Goal: Task Accomplishment & Management: Complete application form

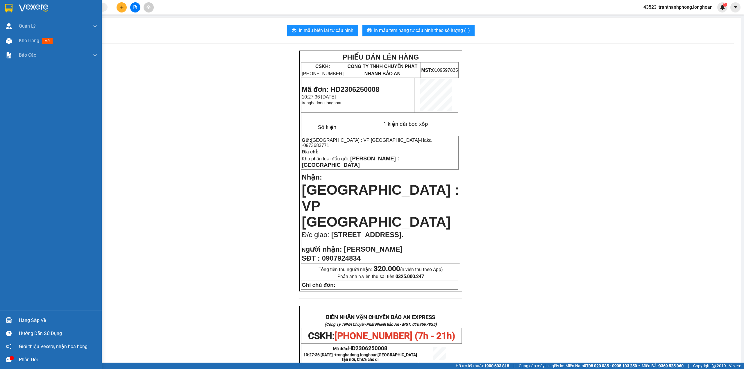
click at [11, 2] on div at bounding box center [51, 9] width 102 height 19
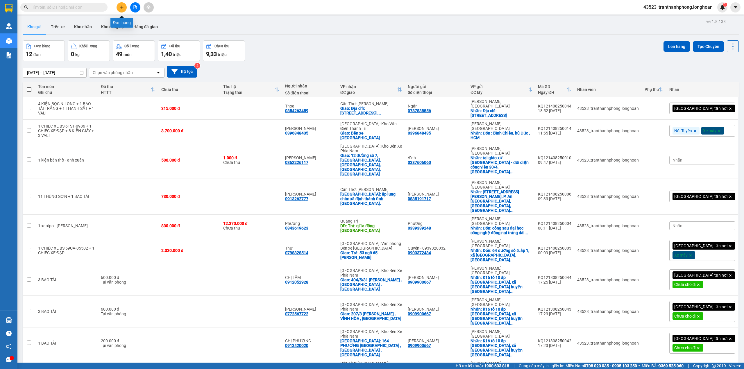
click at [121, 5] on icon "plus" at bounding box center [122, 7] width 4 height 4
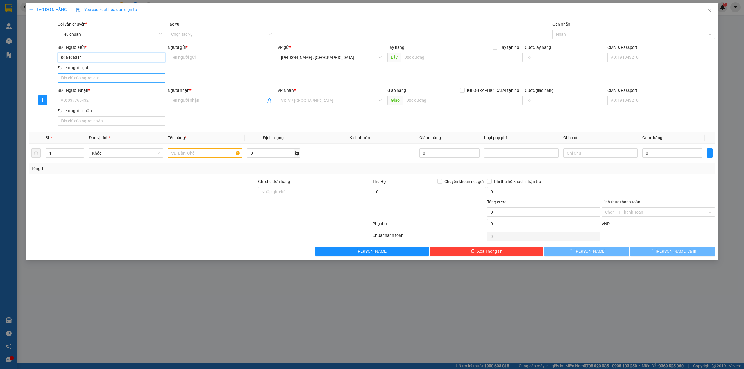
type input "0964968112"
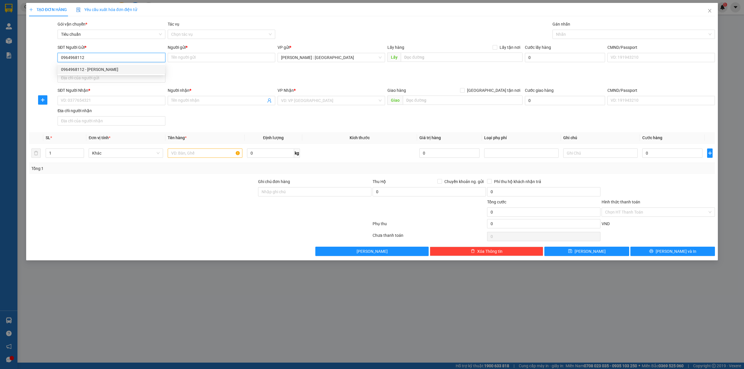
click at [75, 67] on div "0964968112 - [PERSON_NAME]" at bounding box center [111, 69] width 101 height 6
type input "[PERSON_NAME]"
checkbox input "true"
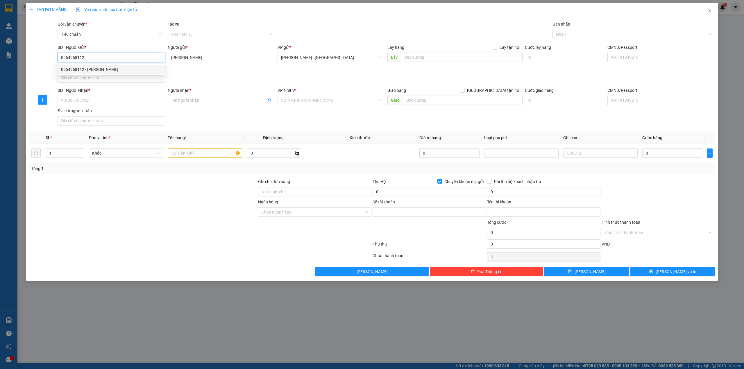
type input "8768887"
type input "[PERSON_NAME]"
type input "0964968112"
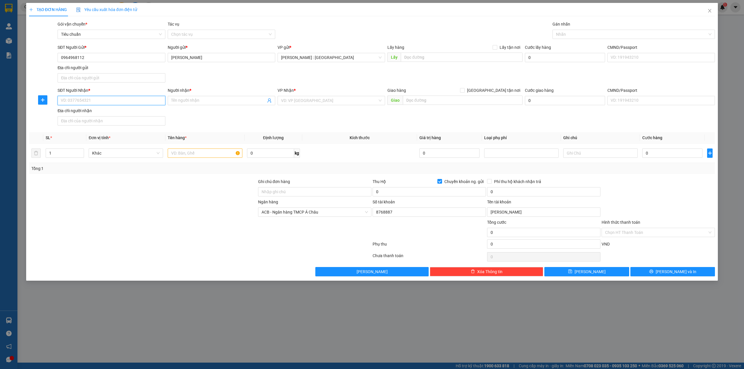
click at [63, 104] on input "SĐT Người Nhận *" at bounding box center [111, 100] width 107 height 9
type input "0913308683"
click at [199, 102] on input "Người nhận *" at bounding box center [218, 100] width 95 height 6
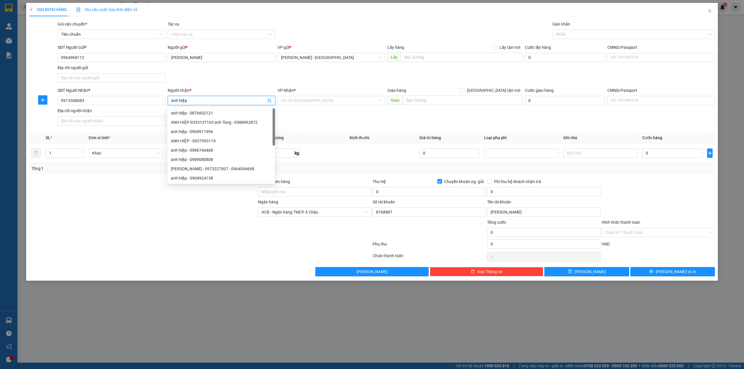
type input "anh hiệp"
click at [343, 87] on form "SĐT Người Gửi * 0964968112 Người gửi * [PERSON_NAME] VP gửi * [PERSON_NAME] : […" at bounding box center [372, 86] width 686 height 84
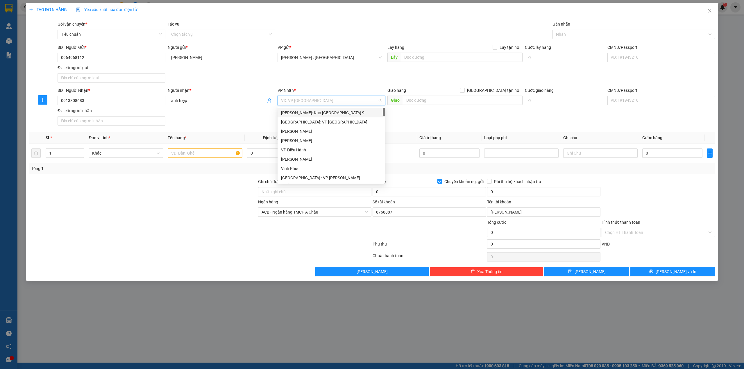
click at [324, 101] on input "search" at bounding box center [329, 100] width 96 height 9
type input "d"
type input "đà"
click at [331, 114] on div "[GEOGRAPHIC_DATA] : VP [PERSON_NAME]" at bounding box center [334, 113] width 107 height 6
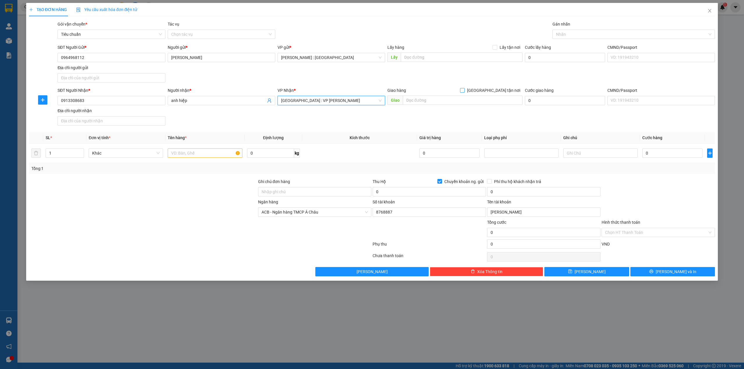
click at [503, 92] on span "[GEOGRAPHIC_DATA] tận nơi" at bounding box center [493, 90] width 58 height 6
click at [464, 92] on input "[GEOGRAPHIC_DATA] tận nơi" at bounding box center [462, 90] width 4 height 4
checkbox input "true"
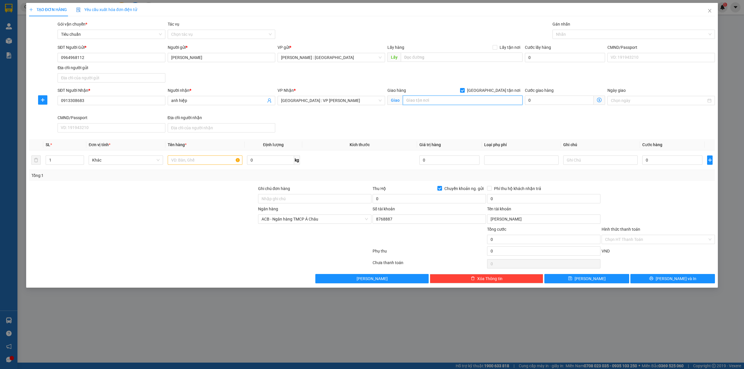
click at [484, 99] on input "text" at bounding box center [463, 100] width 120 height 9
type input "86 [PERSON_NAME], [GEOGRAPHIC_DATA], hội an, [GEOGRAPHIC_DATA]"
type input "2"
click at [77, 157] on span "Increase Value" at bounding box center [80, 158] width 6 height 5
click at [177, 163] on input "text" at bounding box center [205, 159] width 74 height 9
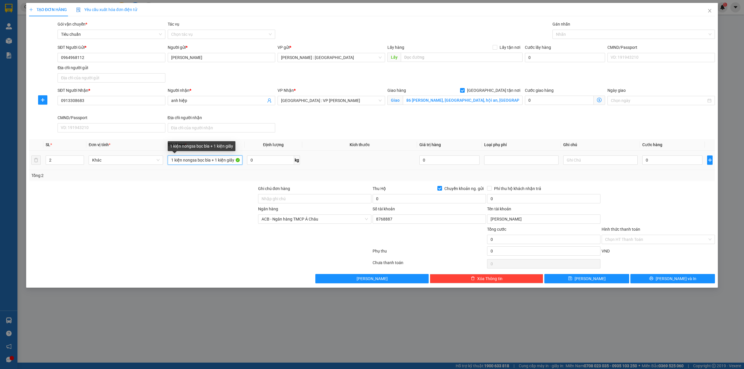
click at [194, 159] on input "1 kiện nongsa bọc bìa + 1 kiện giấy" at bounding box center [205, 159] width 74 height 9
click at [195, 162] on input "1 kiện nongsa bọc bìa + 1 kiện giấy" at bounding box center [205, 159] width 74 height 9
type input "1 kiện nóng bọc bìa + 1 kiện giấy"
click at [653, 155] on td "0" at bounding box center [672, 159] width 65 height 19
click at [654, 158] on input "0" at bounding box center [672, 159] width 60 height 9
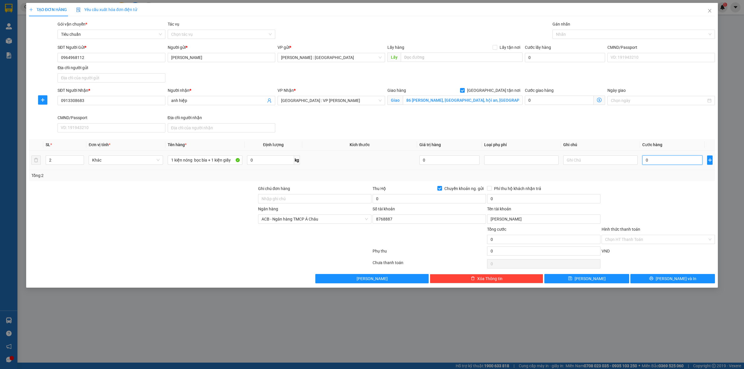
type input "2"
type input "27"
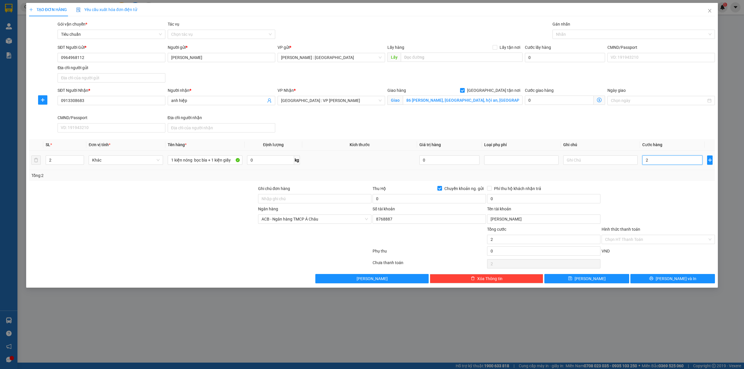
type input "27"
type input "270"
type input "2.700"
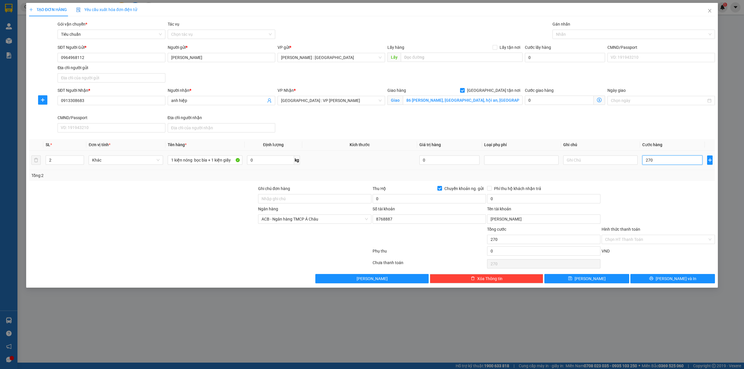
type input "2.700"
type input "27.000"
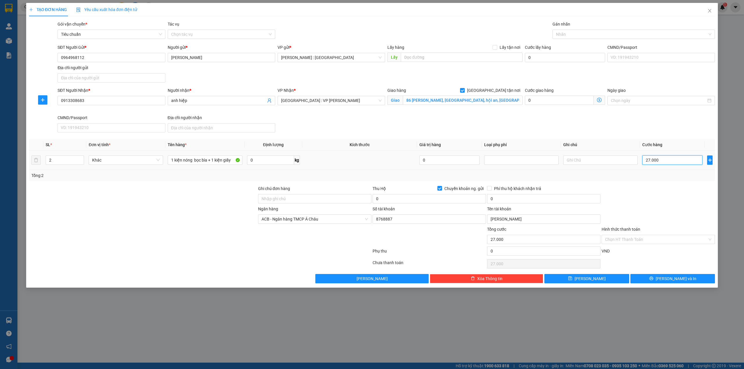
type input "270.000"
type input "2.700.000"
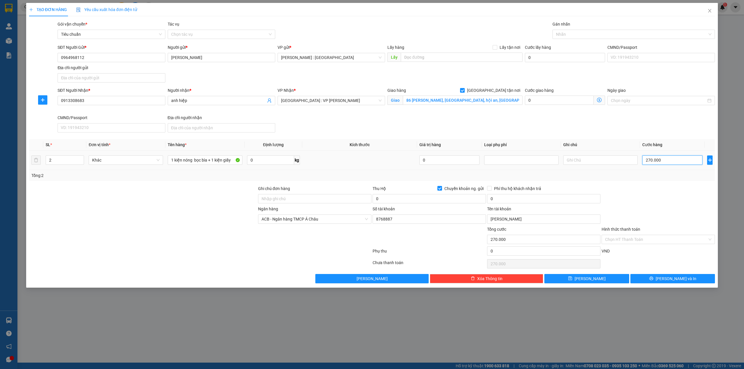
type input "2.700.000"
type input "270.000"
click at [600, 33] on div at bounding box center [631, 34] width 154 height 7
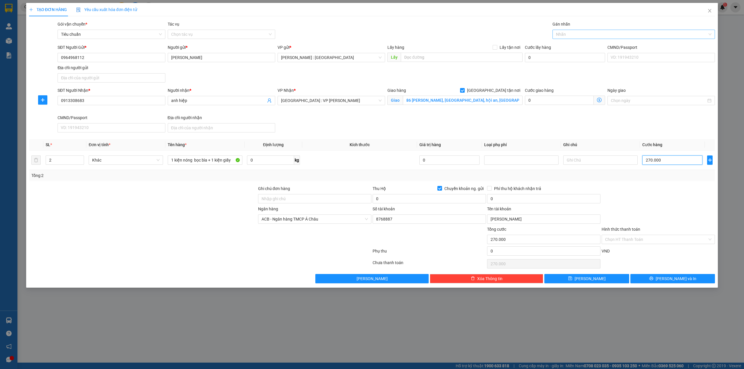
type input "270.000"
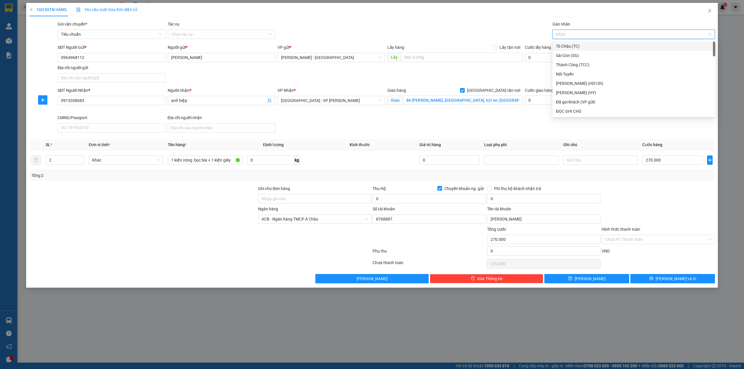
type input "g"
click at [572, 111] on div "[GEOGRAPHIC_DATA] tận nơi" at bounding box center [634, 111] width 156 height 6
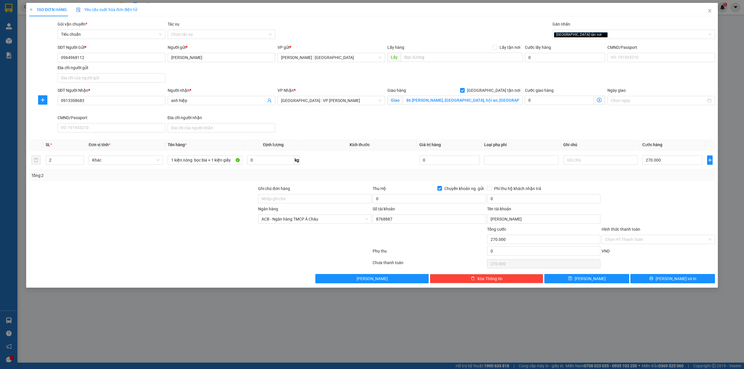
click at [408, 193] on div "Thu Hộ Chuyển khoản ng. gửi" at bounding box center [428, 189] width 113 height 9
click at [395, 199] on input "0" at bounding box center [428, 198] width 113 height 9
click at [388, 201] on input "0" at bounding box center [428, 198] width 113 height 9
type input "4.230.000"
click at [502, 203] on input "0" at bounding box center [543, 198] width 113 height 9
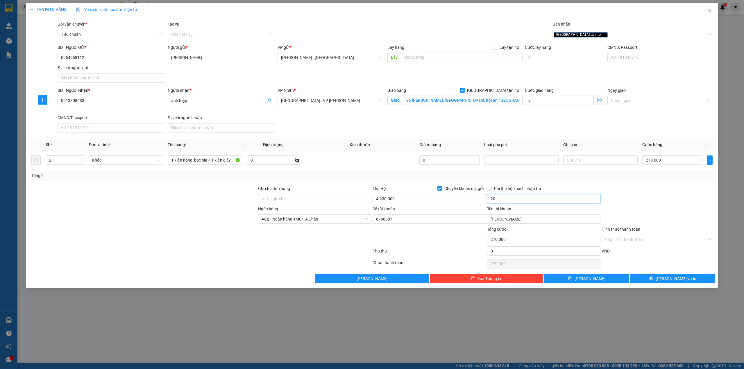
type input "20.000"
click at [678, 281] on span "[PERSON_NAME] và In" at bounding box center [675, 278] width 41 height 6
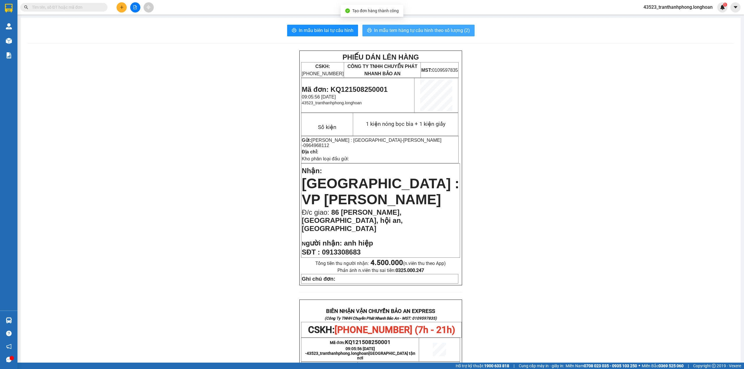
drag, startPoint x: 451, startPoint y: 36, endPoint x: 452, endPoint y: 28, distance: 8.2
click at [451, 35] on button "In mẫu tem hàng tự cấu hình theo số lượng (2)" at bounding box center [418, 31] width 112 height 12
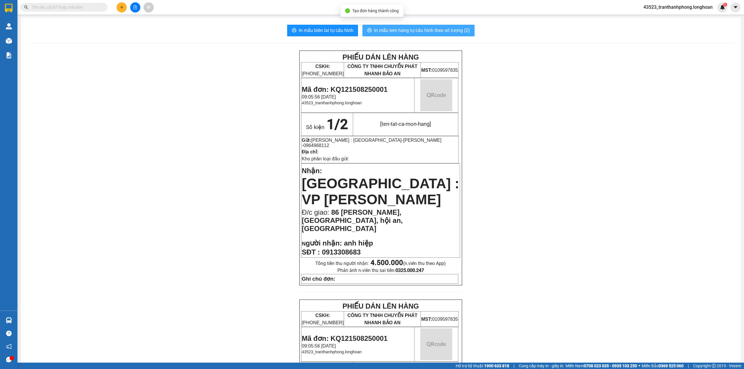
click at [452, 28] on span "In mẫu tem hàng tự cấu hình theo số lượng (2)" at bounding box center [422, 30] width 96 height 7
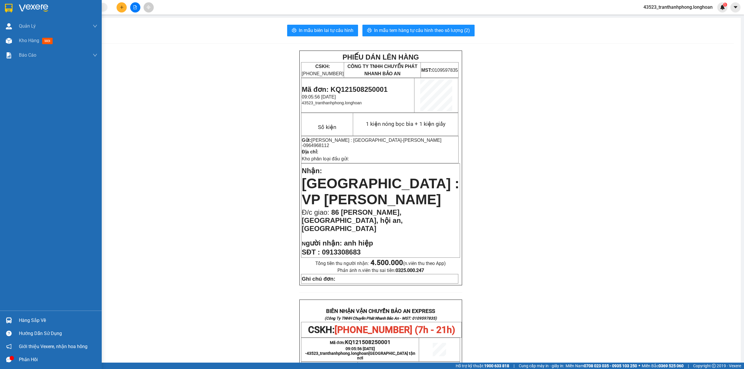
click at [0, 9] on div at bounding box center [51, 9] width 102 height 19
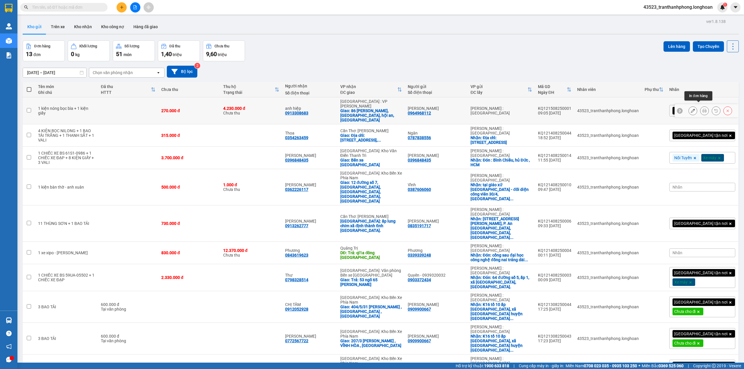
click at [700, 106] on button at bounding box center [704, 111] width 8 height 10
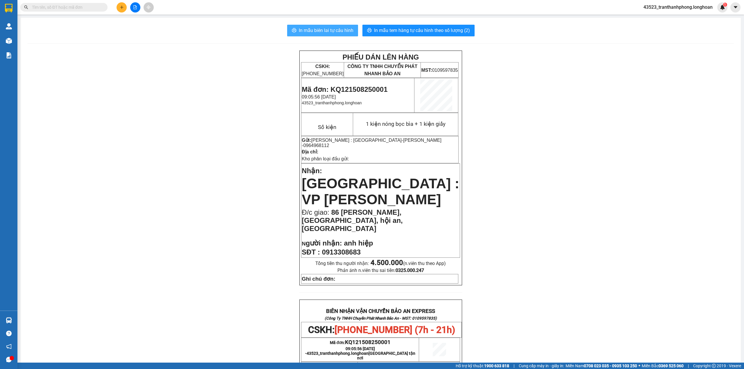
click at [294, 27] on button "In mẫu biên lai tự cấu hình" at bounding box center [322, 31] width 71 height 12
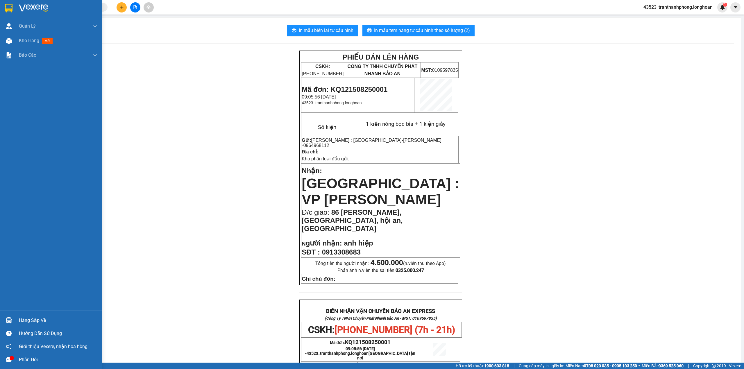
click at [13, 10] on div at bounding box center [9, 8] width 10 height 10
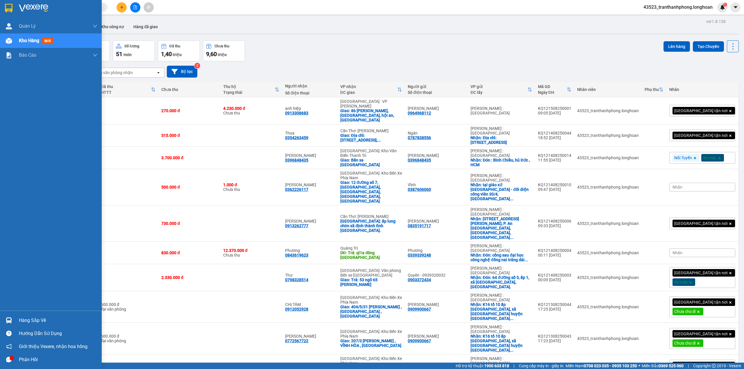
click at [6, 7] on img at bounding box center [9, 8] width 8 height 9
click at [2, 14] on div at bounding box center [51, 9] width 102 height 19
click at [15, 40] on div "Quản lý giao nhận mới" at bounding box center [51, 40] width 102 height 15
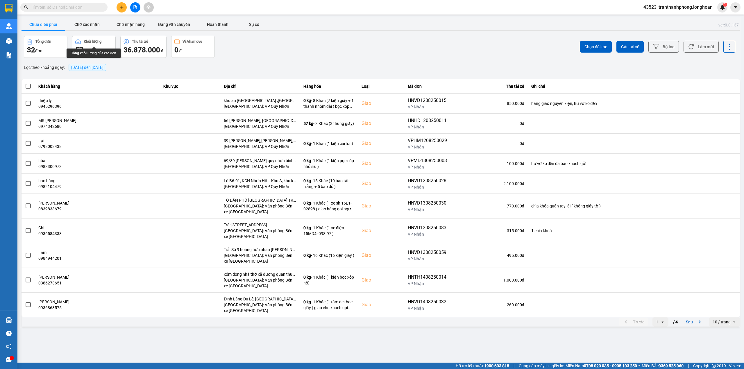
click at [83, 66] on span "[DATE] đến [DATE]" at bounding box center [87, 67] width 32 height 5
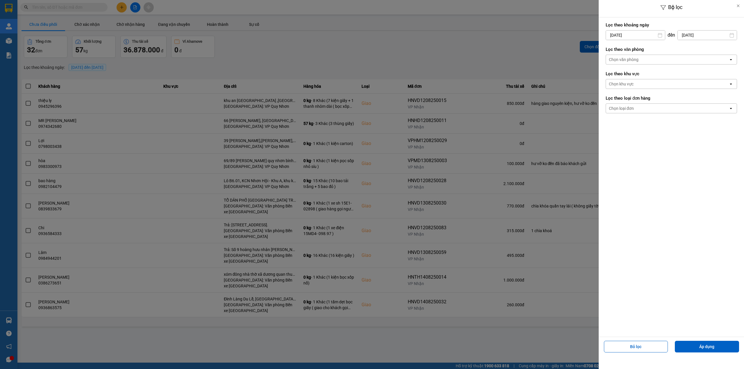
click at [637, 32] on input "[DATE]" at bounding box center [635, 35] width 59 height 9
click at [654, 76] on div "1" at bounding box center [655, 77] width 8 height 7
type input "[DATE]"
click at [628, 110] on div "Chọn loại đơn" at bounding box center [621, 108] width 25 height 6
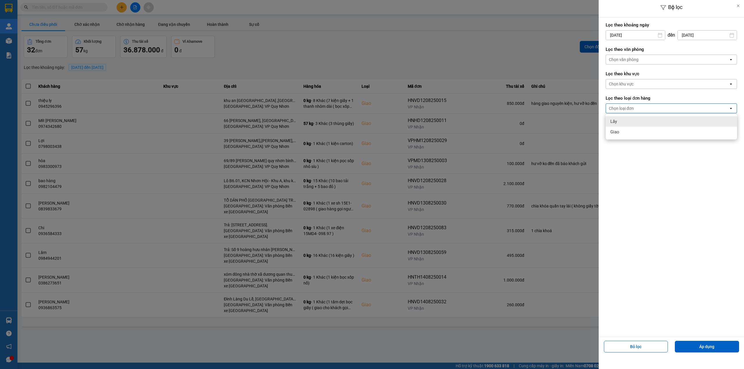
drag, startPoint x: 623, startPoint y: 120, endPoint x: 628, endPoint y: 120, distance: 4.4
click at [628, 120] on div "Lấy" at bounding box center [670, 121] width 131 height 10
click at [622, 58] on div "Chọn văn phòng" at bounding box center [624, 60] width 30 height 6
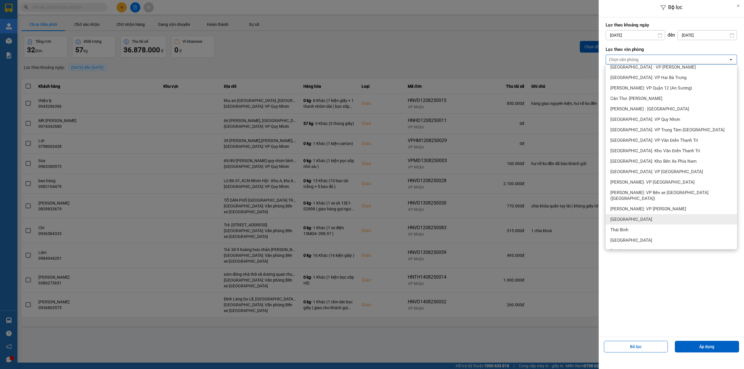
scroll to position [155, 0]
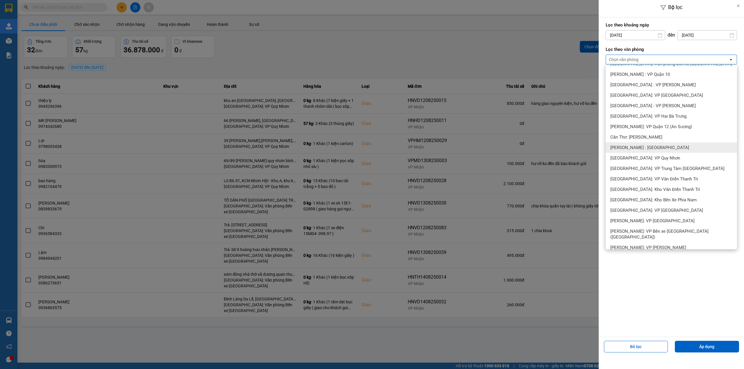
click at [645, 145] on span "[PERSON_NAME] : [GEOGRAPHIC_DATA]" at bounding box center [649, 148] width 79 height 6
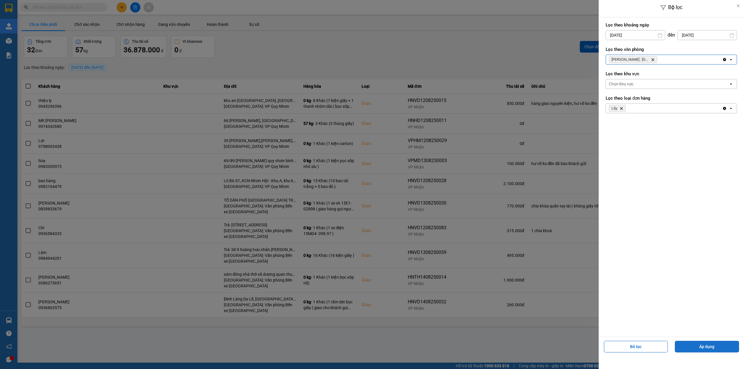
click at [697, 345] on button "Áp dụng" at bounding box center [707, 347] width 64 height 12
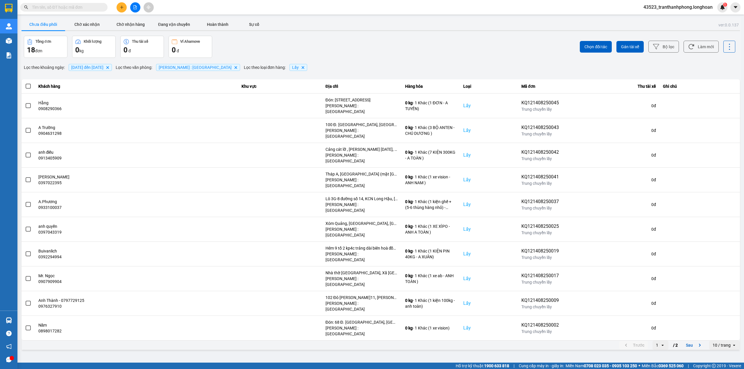
click at [729, 340] on div "10 / trang" at bounding box center [720, 344] width 23 height 9
click at [718, 352] on div "100 / trang" at bounding box center [724, 354] width 21 height 6
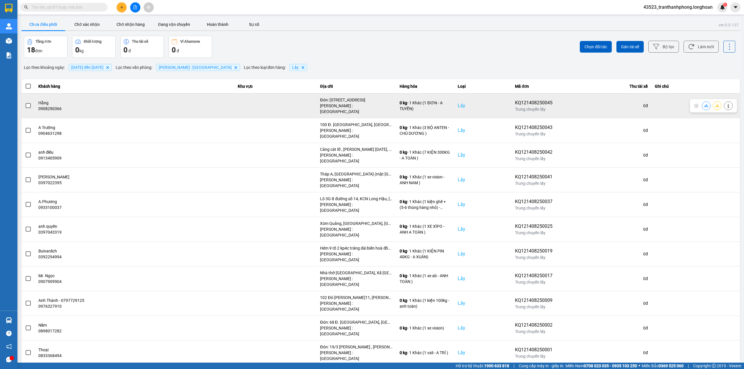
click at [25, 103] on label at bounding box center [28, 106] width 6 height 6
click at [25, 103] on input "checkbox" at bounding box center [25, 103] width 0 height 0
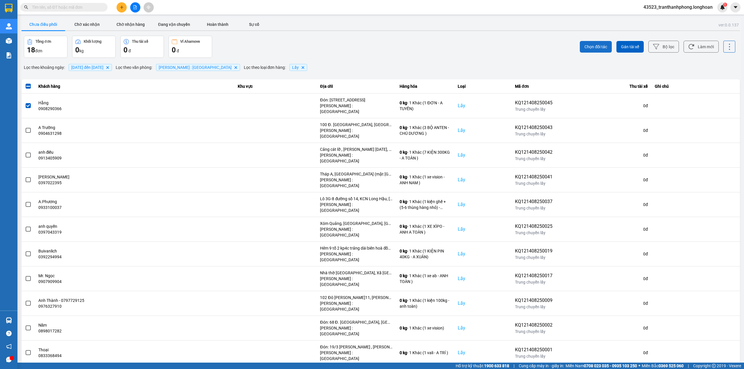
click at [592, 42] on button "Chọn đối tác" at bounding box center [596, 47] width 32 height 12
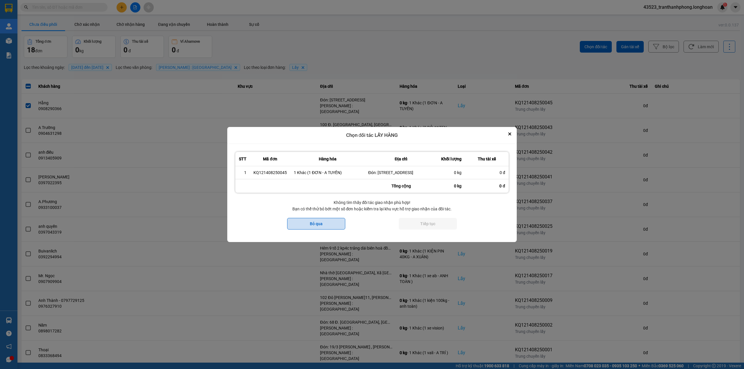
click at [331, 225] on button "Bỏ qua" at bounding box center [316, 224] width 58 height 12
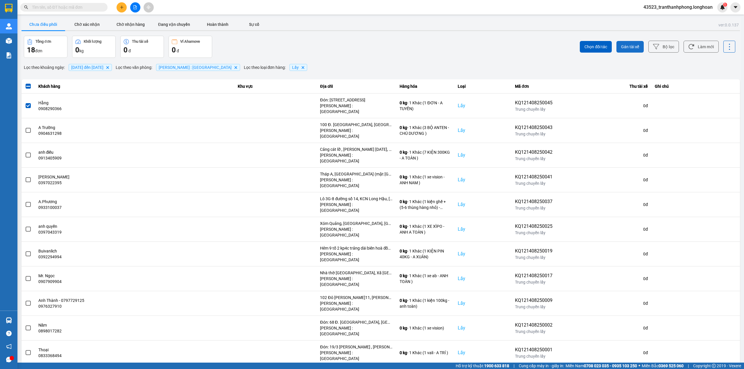
click at [628, 44] on span "Gán tài xế" at bounding box center [630, 47] width 18 height 6
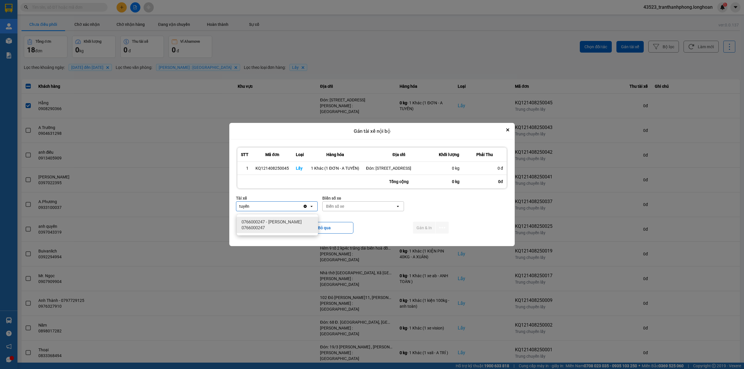
type input "tuyến"
click at [277, 225] on span "0766000247 - [PERSON_NAME] 0766000247" at bounding box center [278, 225] width 74 height 12
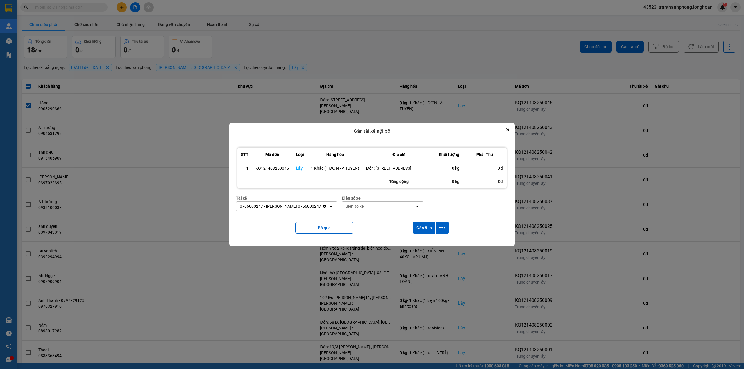
click at [389, 209] on div "Biển số xe" at bounding box center [378, 206] width 73 height 9
type input "73"
click at [407, 221] on div "29K-023.73" at bounding box center [392, 222] width 81 height 10
click at [425, 229] on button "Gán & In" at bounding box center [424, 228] width 22 height 12
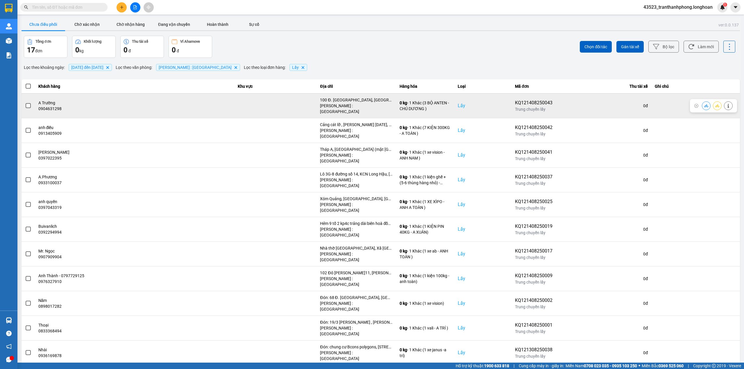
click at [26, 103] on span at bounding box center [28, 105] width 5 height 5
click at [25, 103] on input "checkbox" at bounding box center [25, 103] width 0 height 0
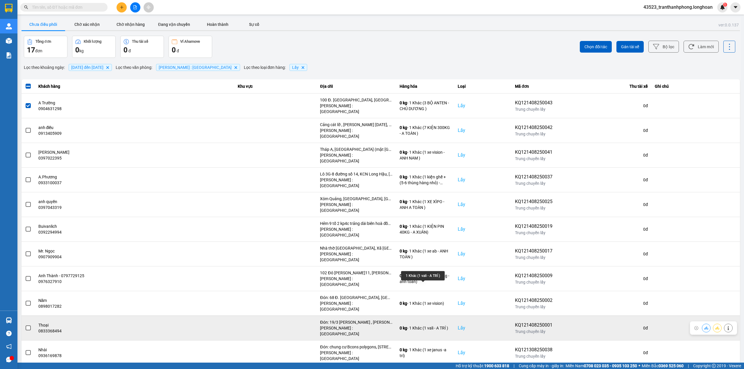
scroll to position [39, 0]
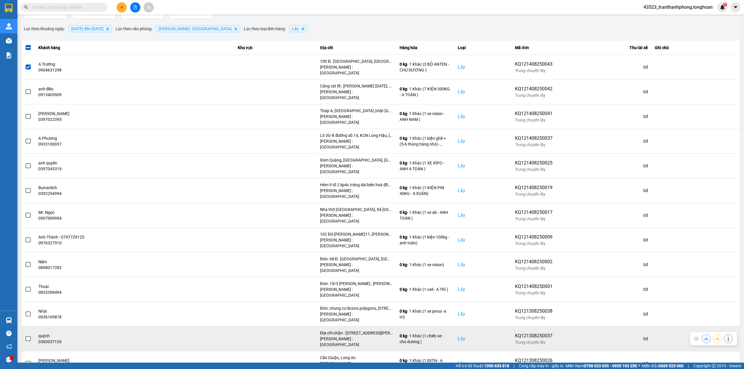
click at [27, 336] on span at bounding box center [28, 338] width 5 height 5
click at [25, 336] on input "checkbox" at bounding box center [25, 336] width 0 height 0
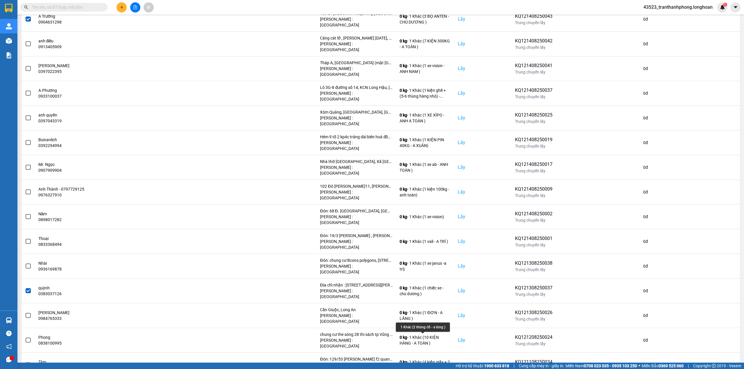
scroll to position [0, 0]
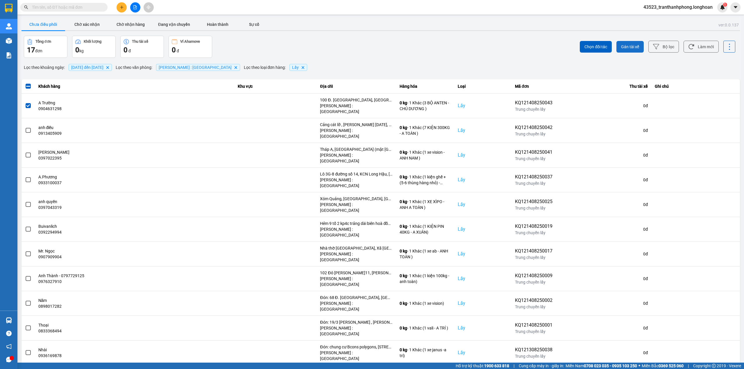
click at [621, 45] on span "Gán tài xế" at bounding box center [630, 47] width 18 height 6
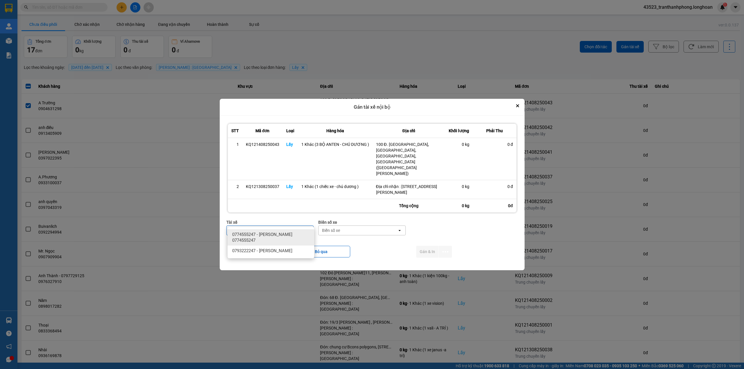
type input "duong"
drag, startPoint x: 618, startPoint y: 41, endPoint x: 253, endPoint y: 234, distance: 412.6
click at [253, 234] on span "0774555247 - [PERSON_NAME] 0774555247" at bounding box center [272, 238] width 80 height 12
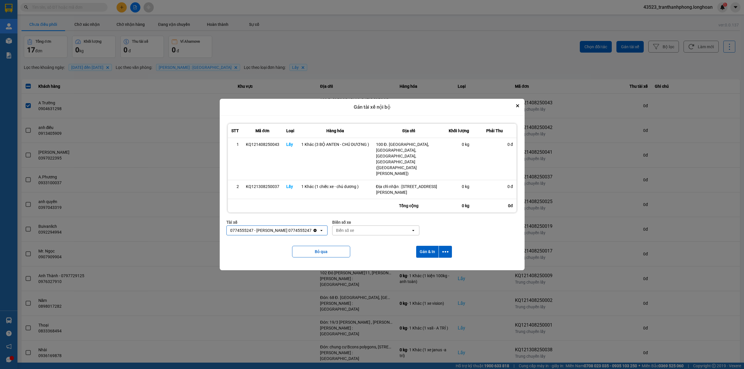
click at [367, 226] on div "Biển số xe" at bounding box center [371, 230] width 79 height 9
type input "05"
click at [355, 262] on div "50H-281.05" at bounding box center [385, 266] width 87 height 10
click at [417, 246] on button "Gán & In" at bounding box center [427, 252] width 22 height 12
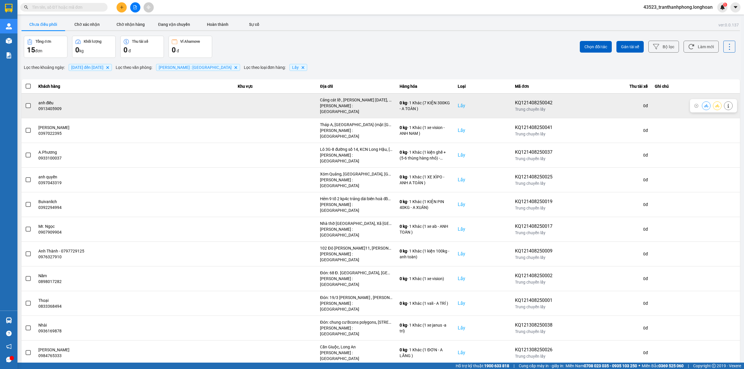
click at [27, 103] on span at bounding box center [28, 105] width 5 height 5
click at [25, 103] on input "checkbox" at bounding box center [25, 103] width 0 height 0
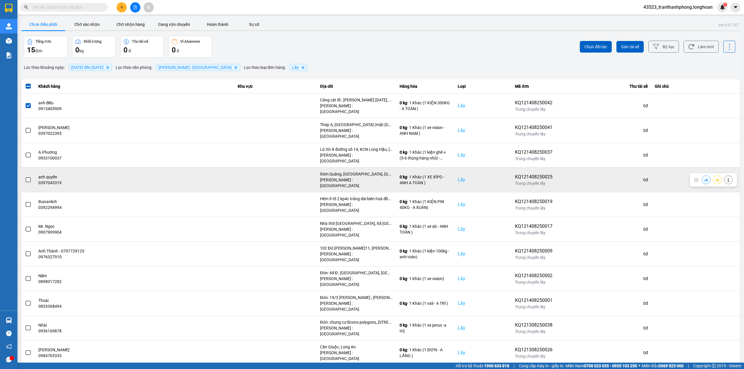
click at [29, 177] on span at bounding box center [28, 179] width 5 height 5
click at [25, 177] on input "checkbox" at bounding box center [25, 177] width 0 height 0
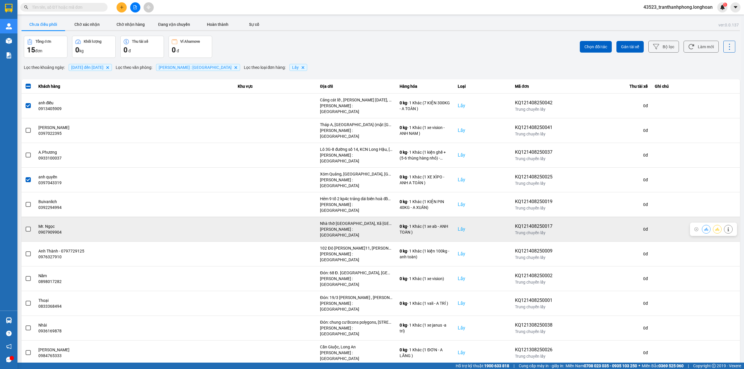
click at [28, 227] on span at bounding box center [28, 229] width 5 height 5
click at [25, 226] on input "checkbox" at bounding box center [25, 226] width 0 height 0
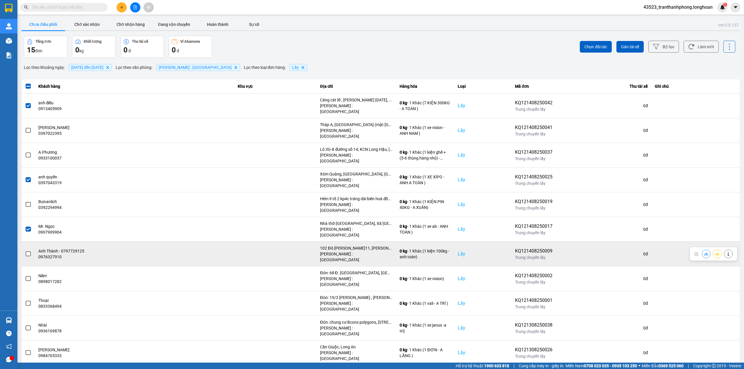
click at [32, 241] on td at bounding box center [27, 253] width 13 height 25
click at [26, 251] on span at bounding box center [28, 253] width 5 height 5
click at [25, 251] on input "checkbox" at bounding box center [25, 251] width 0 height 0
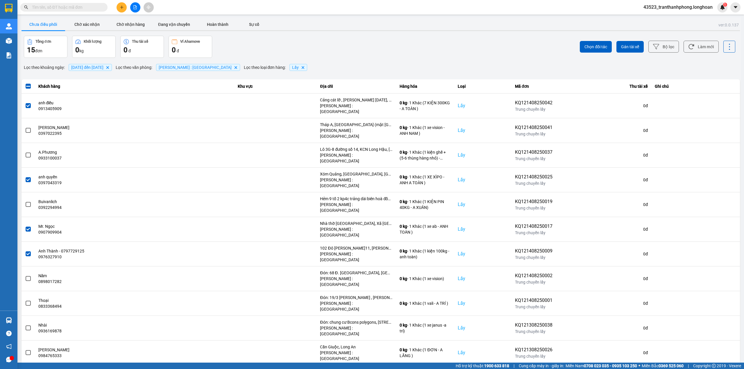
click at [25, 369] on input "checkbox" at bounding box center [25, 374] width 0 height 0
click at [616, 43] on button "Gán tài xế" at bounding box center [629, 47] width 27 height 12
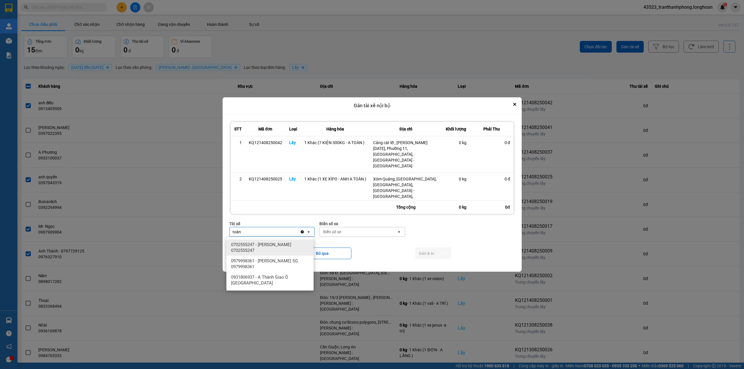
type input "toàn"
click at [275, 243] on span "0702555247 - [PERSON_NAME] 0702555247" at bounding box center [271, 248] width 80 height 12
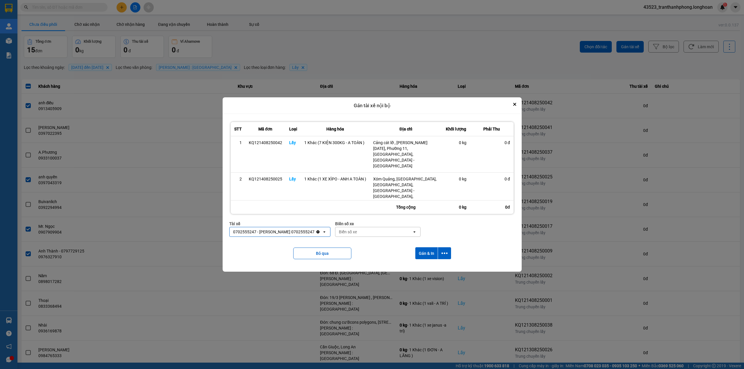
click at [381, 226] on div "Biển số xe" at bounding box center [378, 223] width 86 height 6
click at [379, 230] on div "Biển số xe" at bounding box center [373, 231] width 77 height 9
type input "54"
click at [355, 264] on span "29H-960.54" at bounding box center [350, 266] width 22 height 6
click at [421, 251] on button "Gán & In" at bounding box center [426, 253] width 22 height 12
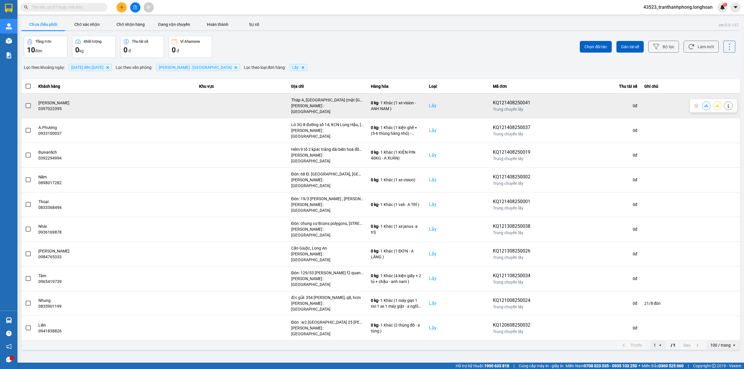
click at [29, 104] on span at bounding box center [28, 105] width 5 height 5
click at [25, 103] on input "checkbox" at bounding box center [25, 103] width 0 height 0
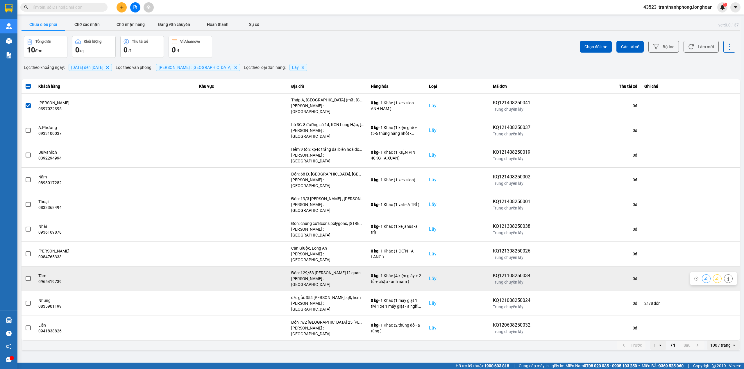
click at [30, 276] on span at bounding box center [28, 278] width 5 height 5
click at [25, 275] on input "checkbox" at bounding box center [25, 275] width 0 height 0
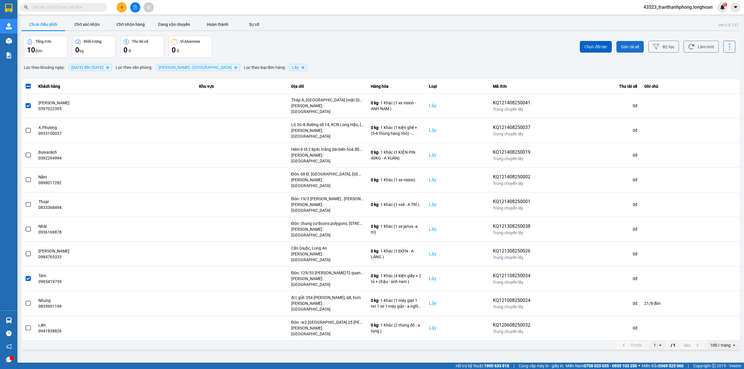
click at [641, 44] on button "Gán tài xế" at bounding box center [629, 47] width 27 height 12
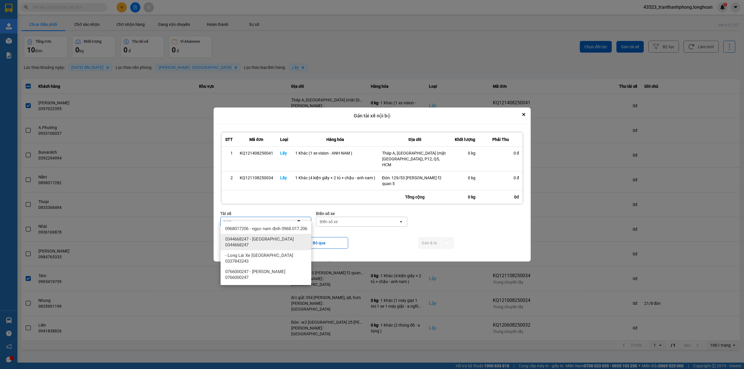
type input "nam"
click at [266, 242] on span "0344668247 - [GEOGRAPHIC_DATA] 0344668247" at bounding box center [267, 242] width 84 height 12
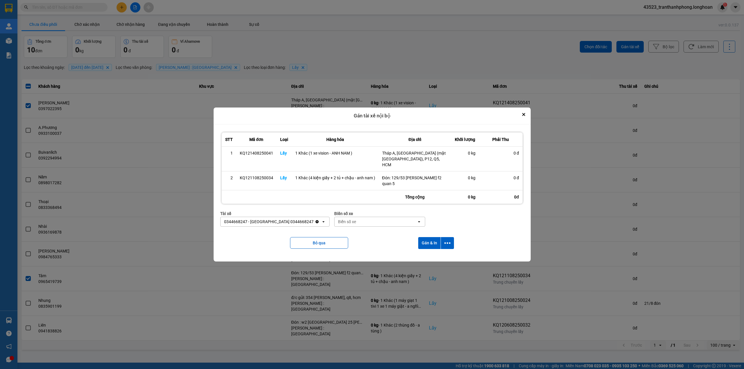
click at [349, 217] on div "Biển số xe" at bounding box center [375, 221] width 82 height 9
type input "0"
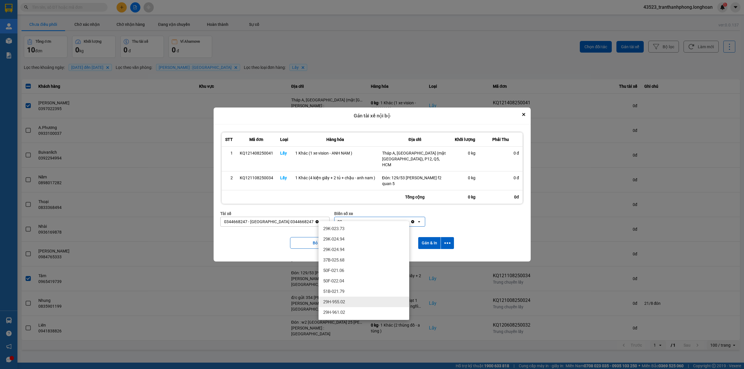
type input "02"
click at [342, 299] on span "29H-955.02" at bounding box center [334, 302] width 22 height 6
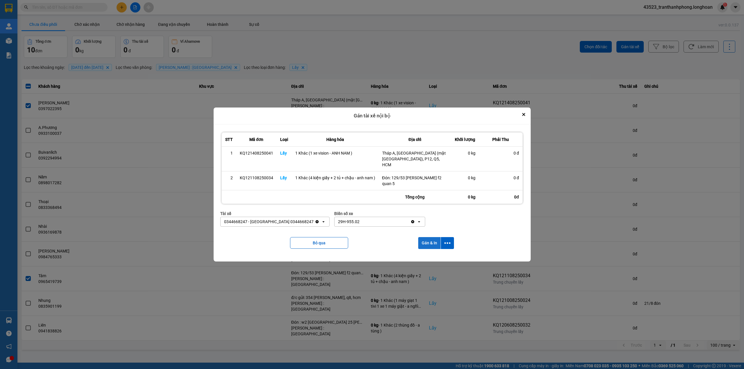
click at [436, 237] on button "Gán & In" at bounding box center [429, 243] width 22 height 12
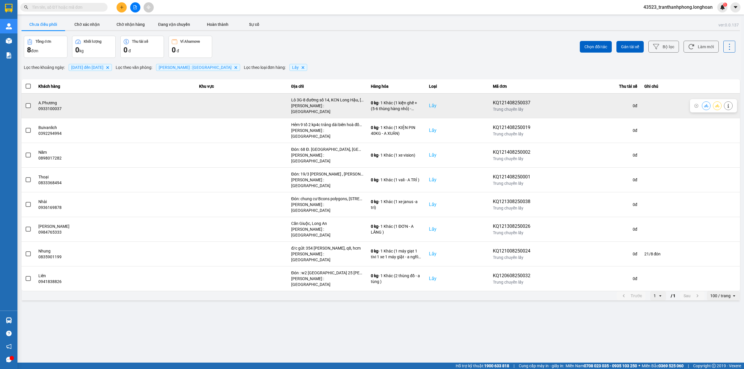
click at [29, 105] on span at bounding box center [28, 105] width 5 height 5
click at [25, 103] on input "checkbox" at bounding box center [25, 103] width 0 height 0
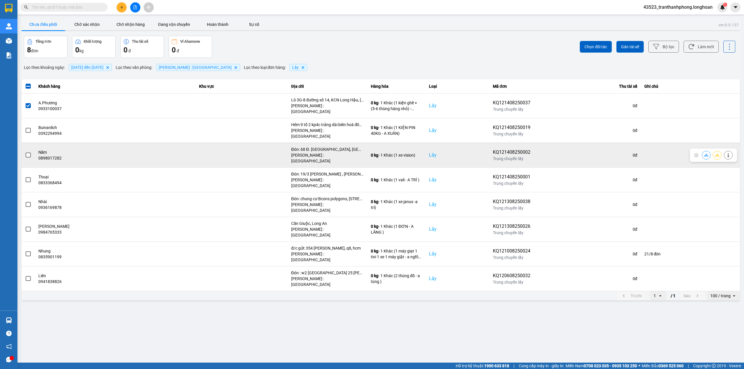
click at [27, 153] on span at bounding box center [28, 155] width 5 height 5
click at [25, 152] on input "checkbox" at bounding box center [25, 152] width 0 height 0
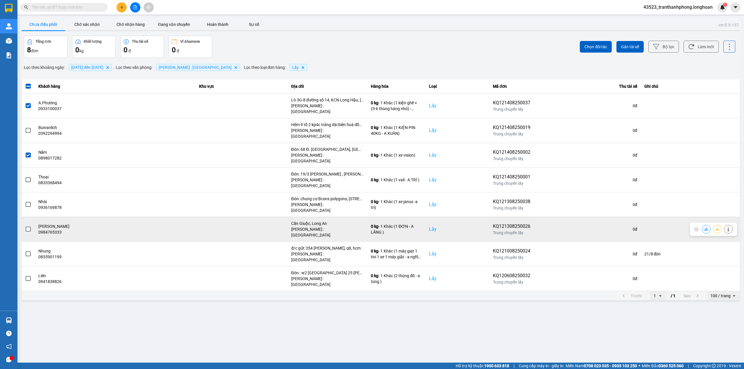
click at [29, 227] on span at bounding box center [28, 229] width 5 height 5
click at [25, 226] on input "checkbox" at bounding box center [25, 226] width 0 height 0
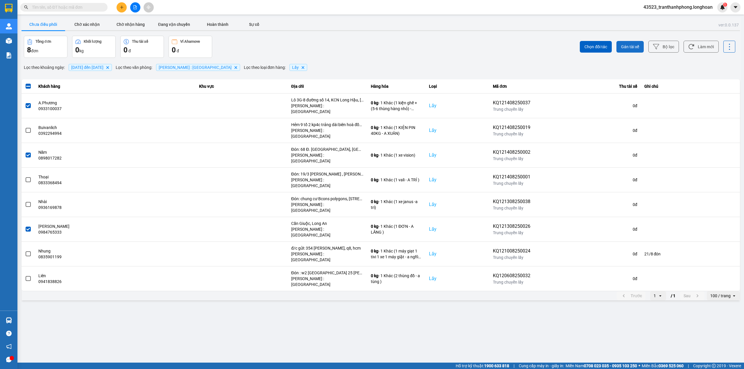
click at [625, 42] on button "Gán tài xế" at bounding box center [629, 47] width 27 height 12
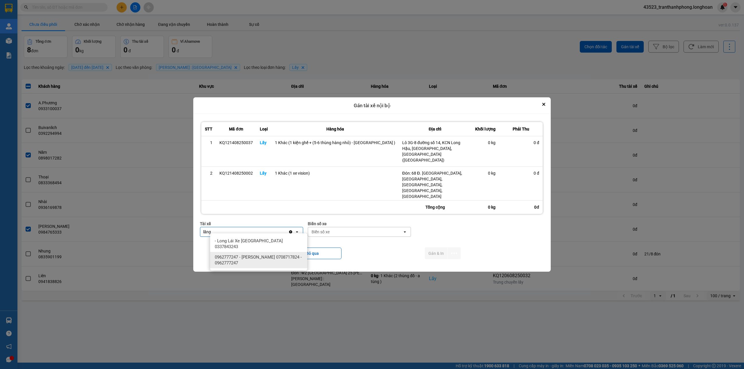
type input "lăng"
click at [271, 256] on span "0962777247 - [PERSON_NAME] 0708717824 - 0962777247" at bounding box center [260, 260] width 90 height 12
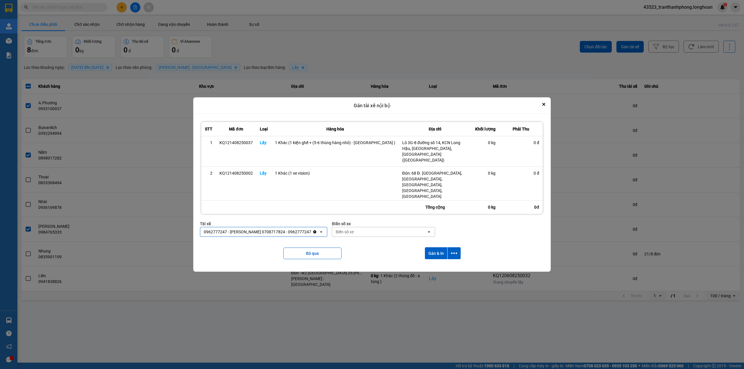
click at [378, 233] on div "Biển số xe" at bounding box center [379, 231] width 94 height 9
type input "97"
click at [372, 250] on div "29E-355.97" at bounding box center [386, 251] width 97 height 10
click at [432, 248] on button "Gán & In" at bounding box center [436, 253] width 22 height 12
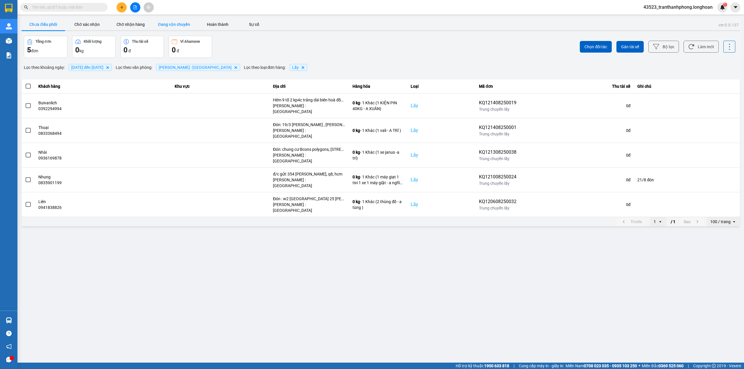
click at [165, 19] on button "Đang vận chuyển" at bounding box center [174, 25] width 44 height 12
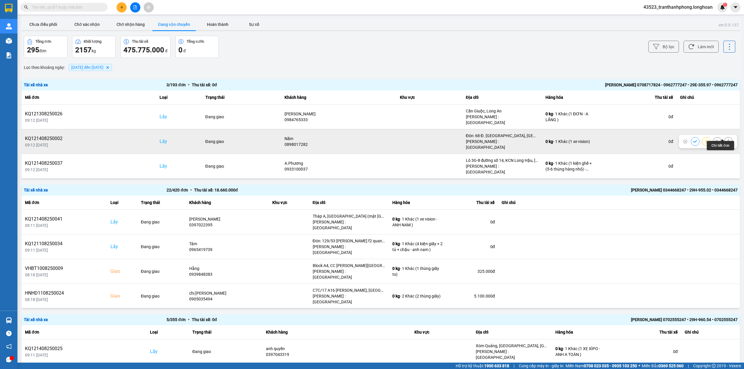
click at [726, 139] on icon at bounding box center [728, 141] width 4 height 4
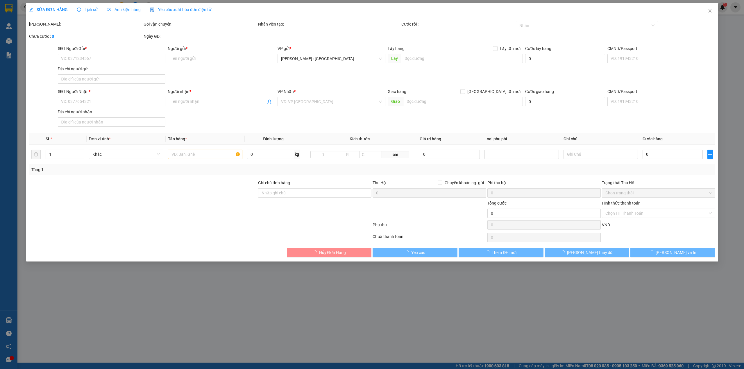
type input "0898017282"
type input "Năm"
checkbox input "true"
type input "Đón: 68 Đ. [GEOGRAPHIC_DATA], [GEOGRAPHIC_DATA], [GEOGRAPHIC_DATA], [GEOGRAPHIC…"
type input "0342738464"
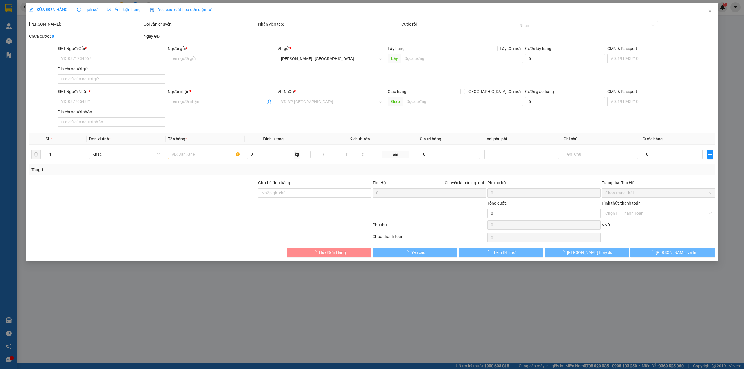
type input "Châu"
type input "ql1a huế"
type input "930.000"
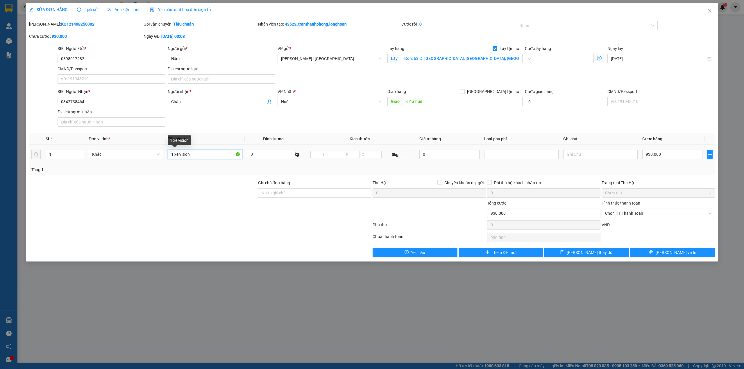
click at [212, 156] on input "1 xe vision" at bounding box center [205, 154] width 74 height 9
type input "1 xe vision - a lăng"
click at [595, 254] on span "[PERSON_NAME] thay đổi" at bounding box center [589, 252] width 46 height 6
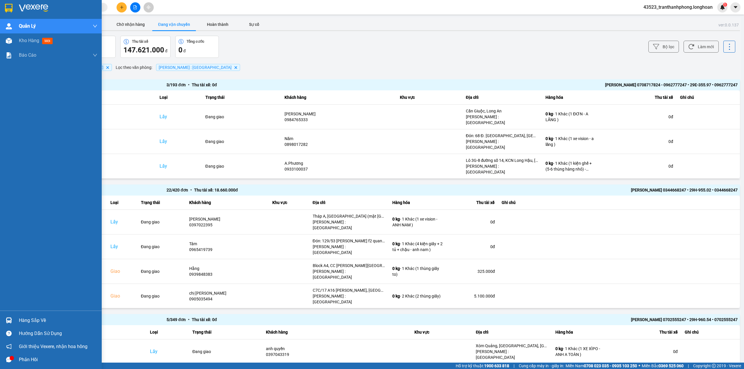
click at [5, 6] on img at bounding box center [9, 8] width 8 height 9
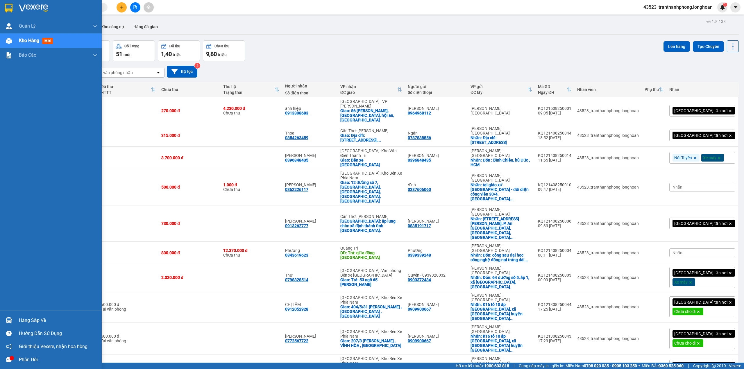
click at [6, 10] on img at bounding box center [9, 8] width 8 height 9
drag, startPoint x: 1, startPoint y: 8, endPoint x: 6, endPoint y: 13, distance: 7.4
click at [1, 8] on div at bounding box center [51, 9] width 102 height 19
click at [19, 39] on div "Quản lý giao nhận mới" at bounding box center [51, 40] width 102 height 15
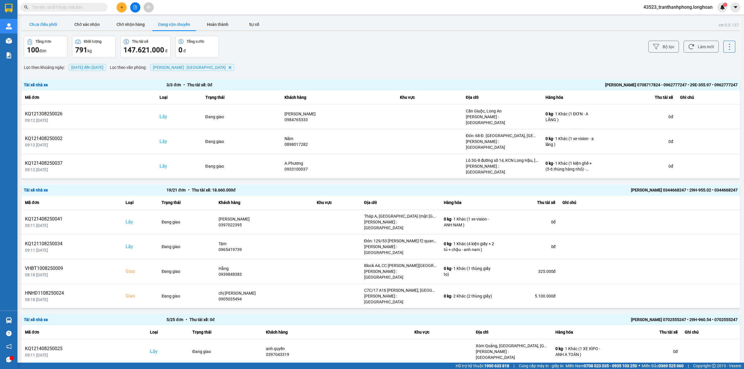
click at [46, 22] on button "Chưa điều phối" at bounding box center [43, 25] width 44 height 12
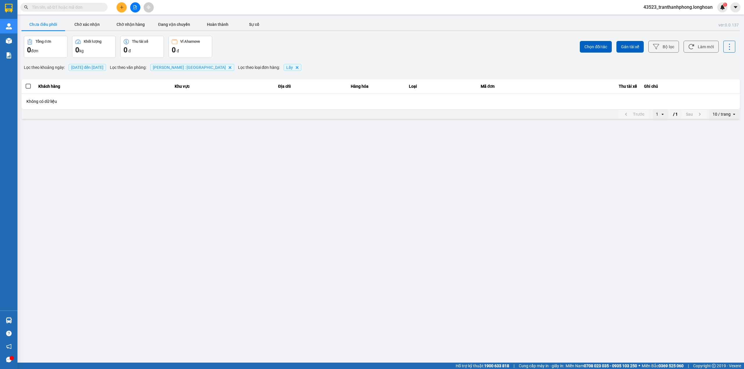
click at [101, 67] on span "[DATE] đến [DATE]" at bounding box center [87, 67] width 32 height 5
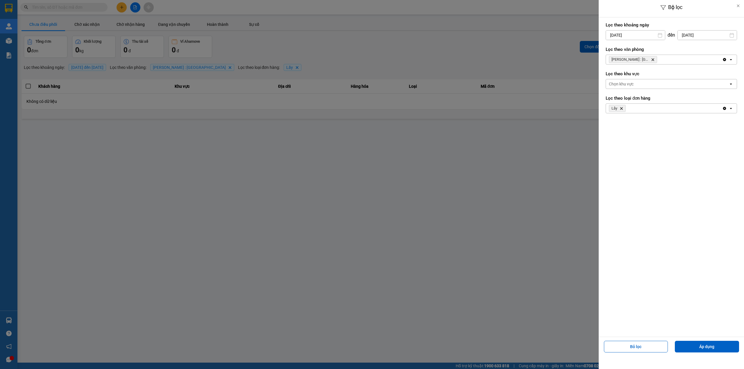
click at [620, 37] on input "[DATE]" at bounding box center [635, 35] width 59 height 9
click at [651, 77] on div "1" at bounding box center [655, 77] width 8 height 7
type input "[DATE]"
click at [679, 347] on button "Áp dụng" at bounding box center [707, 347] width 64 height 12
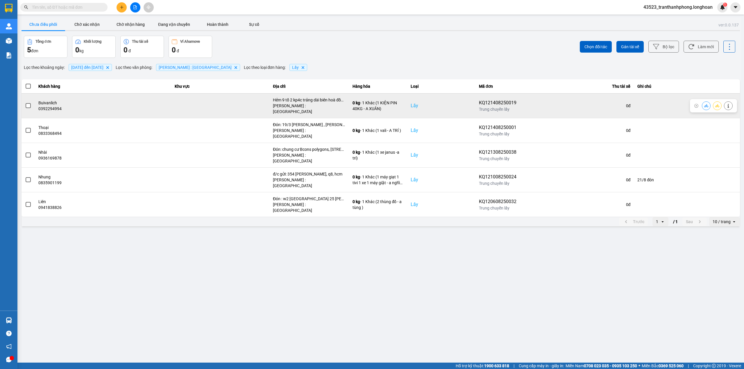
click at [27, 105] on span at bounding box center [28, 105] width 5 height 5
click at [25, 103] on input "checkbox" at bounding box center [25, 103] width 0 height 0
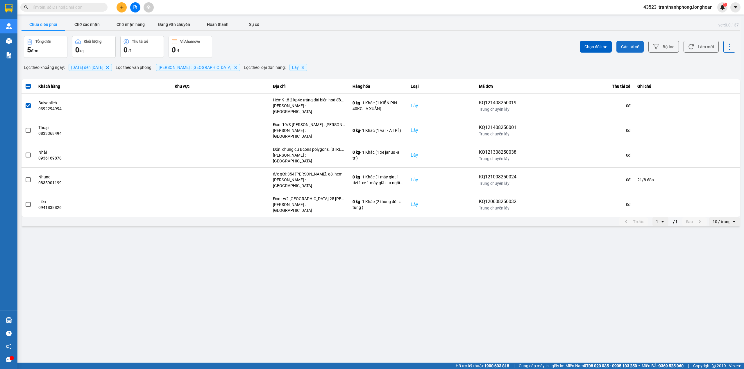
click at [640, 48] on button "Gán tài xế" at bounding box center [629, 47] width 27 height 12
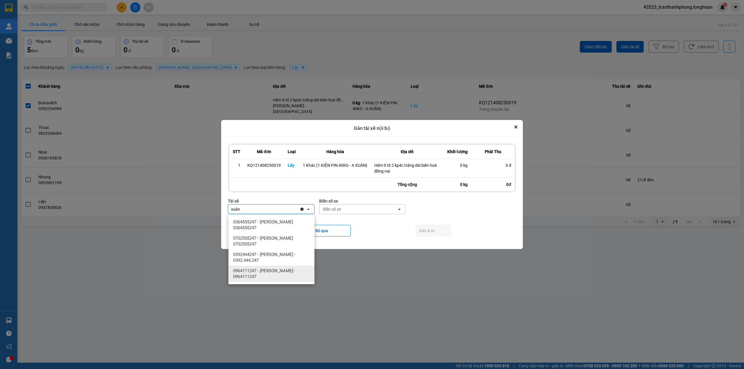
type input "xuân"
click at [279, 275] on span "0964111247 - [PERSON_NAME]- 0964111247" at bounding box center [272, 274] width 79 height 12
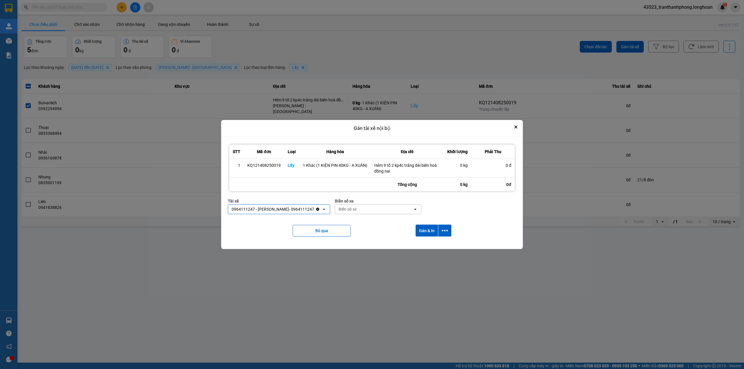
click at [370, 209] on div "Biển số xe" at bounding box center [374, 209] width 78 height 9
type input "94"
click at [374, 221] on div "29E-376.94" at bounding box center [384, 222] width 86 height 10
click at [426, 229] on button "Gán & In" at bounding box center [426, 231] width 22 height 12
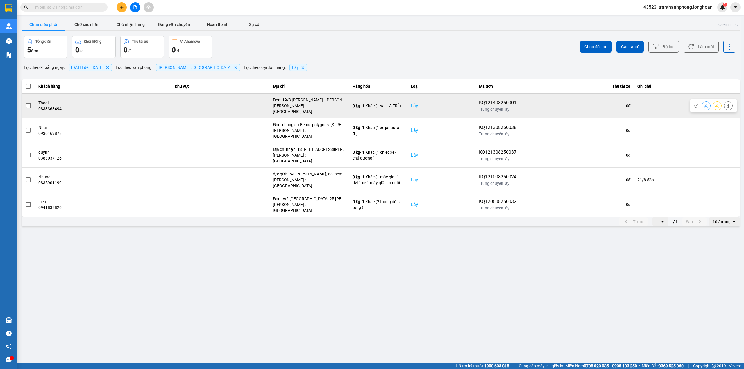
click at [28, 103] on span at bounding box center [28, 105] width 5 height 5
click at [25, 103] on input "checkbox" at bounding box center [25, 103] width 0 height 0
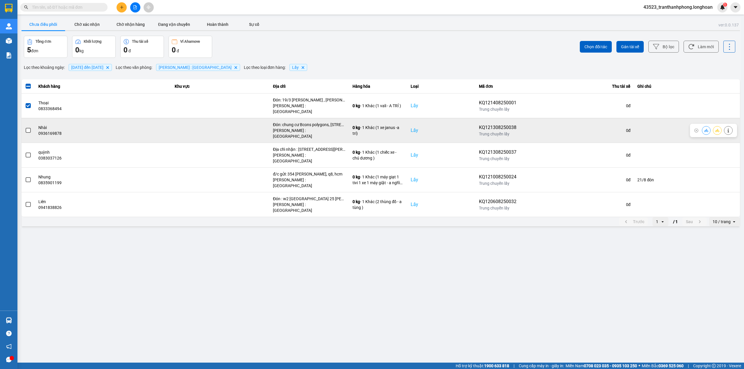
click at [28, 128] on span at bounding box center [28, 130] width 5 height 5
click at [25, 127] on input "checkbox" at bounding box center [25, 127] width 0 height 0
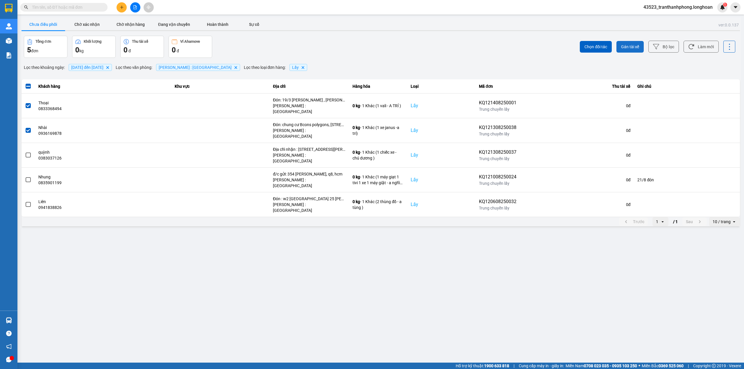
click at [634, 46] on span "Gán tài xế" at bounding box center [630, 47] width 18 height 6
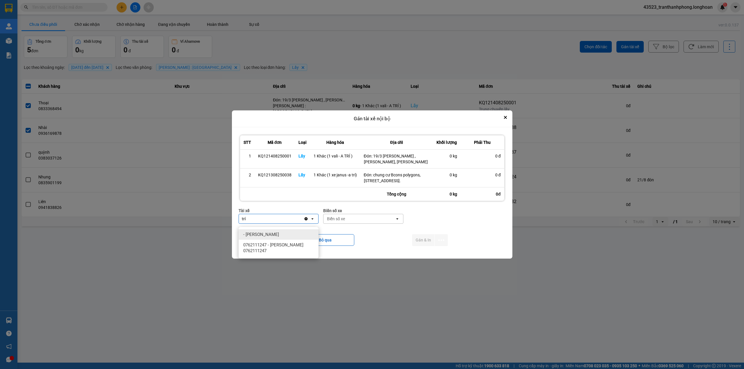
type input "trí"
click at [280, 243] on span "0762111247 - [PERSON_NAME] 0762111247" at bounding box center [279, 248] width 73 height 12
click at [357, 222] on div "Biển số xe" at bounding box center [357, 219] width 18 height 6
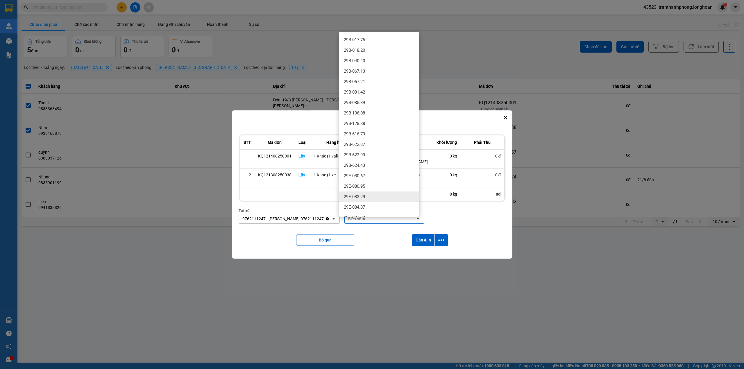
click at [369, 193] on div "29E-083.29" at bounding box center [379, 196] width 80 height 10
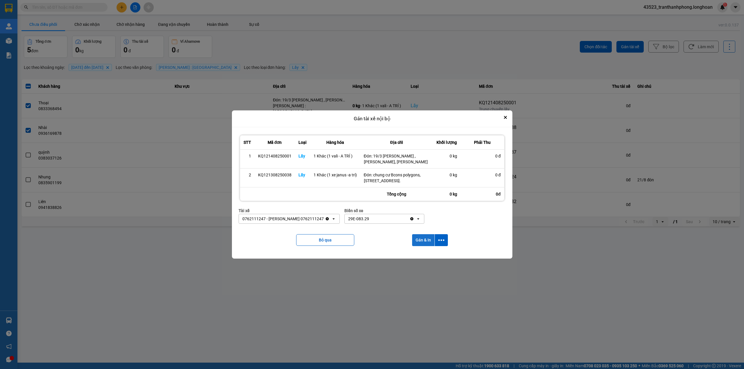
click at [420, 243] on button "Gán & In" at bounding box center [423, 240] width 22 height 12
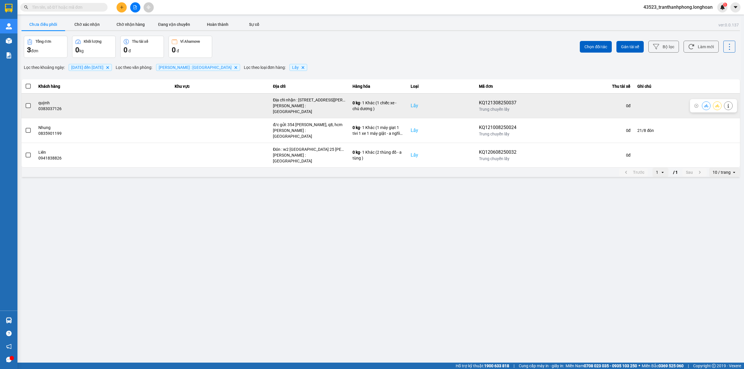
click at [29, 104] on span at bounding box center [28, 105] width 5 height 5
click at [25, 103] on input "checkbox" at bounding box center [25, 103] width 0 height 0
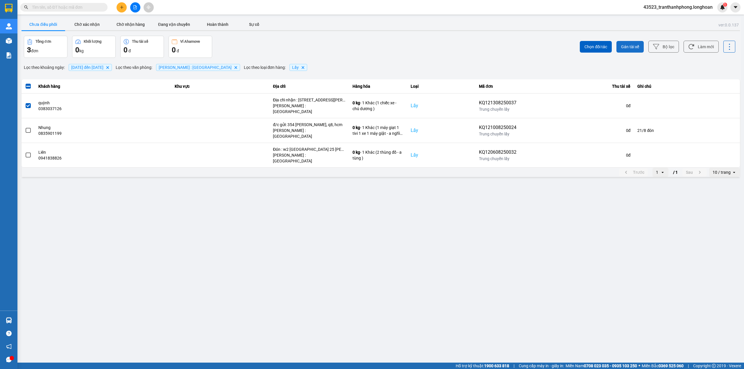
click at [622, 47] on span "Gán tài xế" at bounding box center [630, 47] width 18 height 6
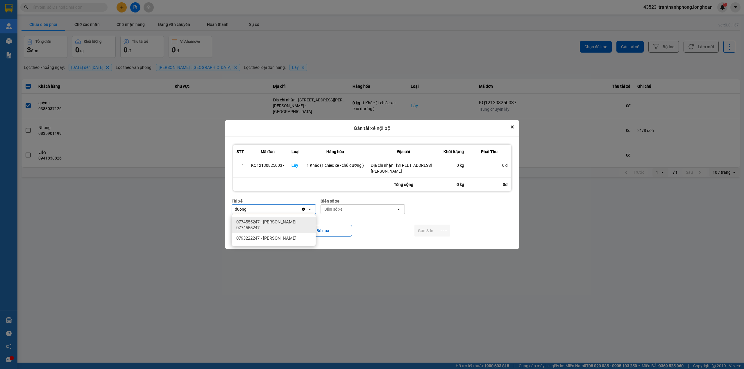
type input "duong"
click at [269, 223] on span "0774555247 - [PERSON_NAME] 0774555247" at bounding box center [274, 225] width 77 height 12
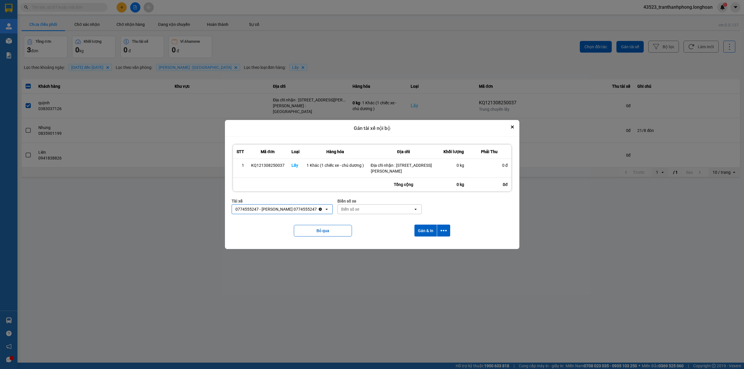
click at [373, 208] on div "Biển số xe" at bounding box center [376, 209] width 76 height 9
type input "05"
click at [360, 255] on span "50H-281.05" at bounding box center [362, 253] width 22 height 6
click at [417, 231] on button "Gán & In" at bounding box center [425, 231] width 22 height 12
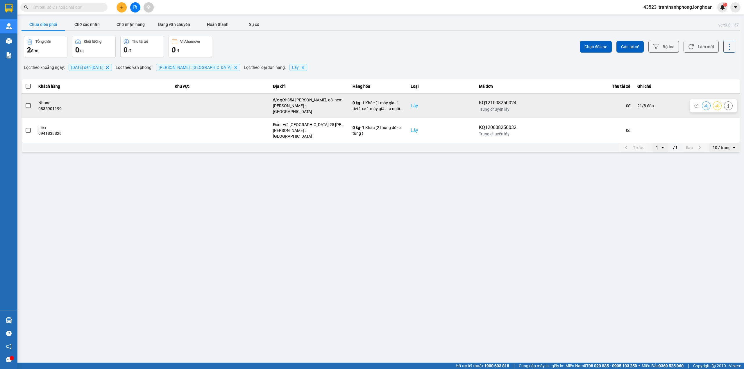
click at [731, 104] on button at bounding box center [728, 106] width 8 height 10
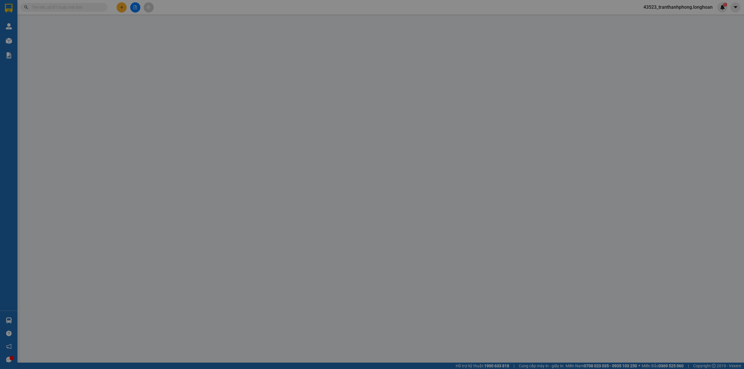
type input "0835901199"
type input "Nhung"
checkbox input "true"
type input "đ/c gửi: 354 [PERSON_NAME], q8, hcm"
type input "0835901199"
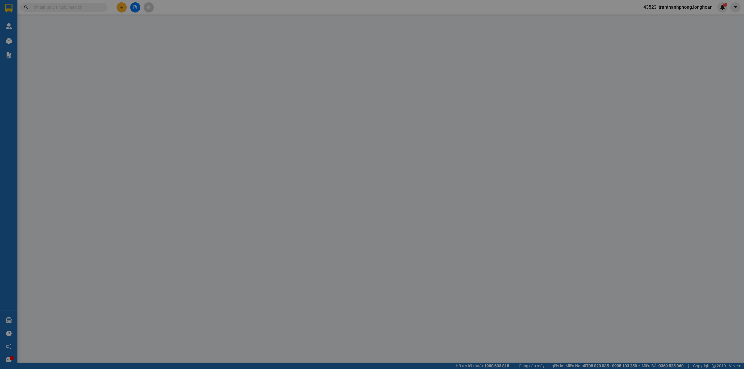
type input "Nhung"
checkbox input "true"
type input "đ/c nhận: 07 [GEOGRAPHIC_DATA], [GEOGRAPHIC_DATA], [GEOGRAPHIC_DATA]"
type input "21/8 đón"
type input "1.000.000"
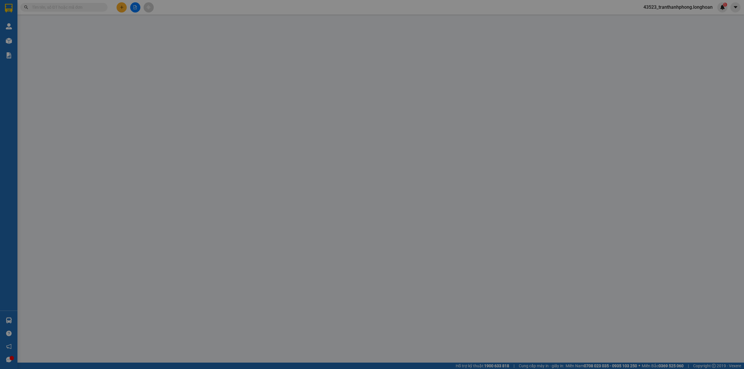
type input "1.000.000"
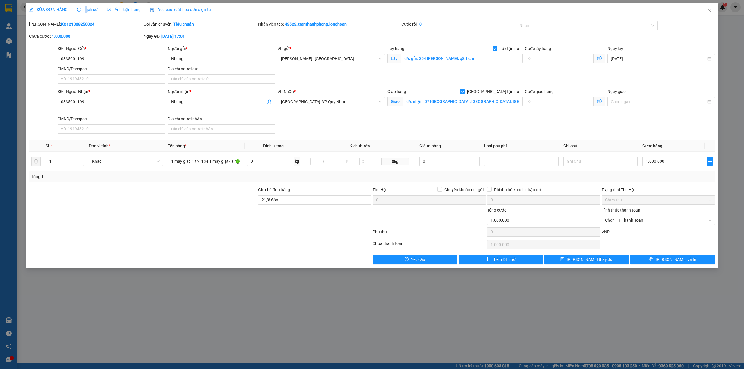
click at [85, 13] on div "Lịch sử" at bounding box center [87, 9] width 21 height 13
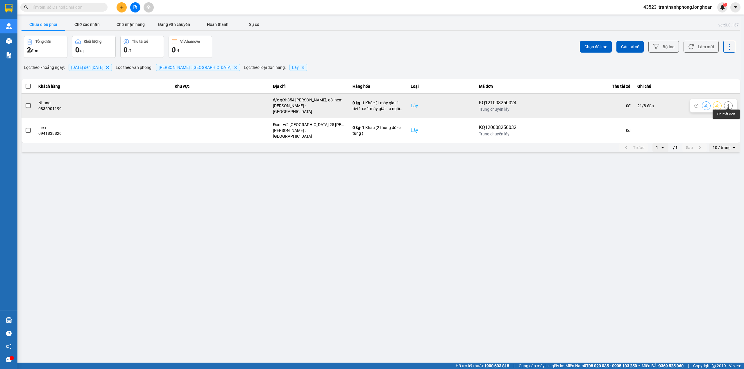
click at [726, 104] on icon at bounding box center [728, 106] width 4 height 4
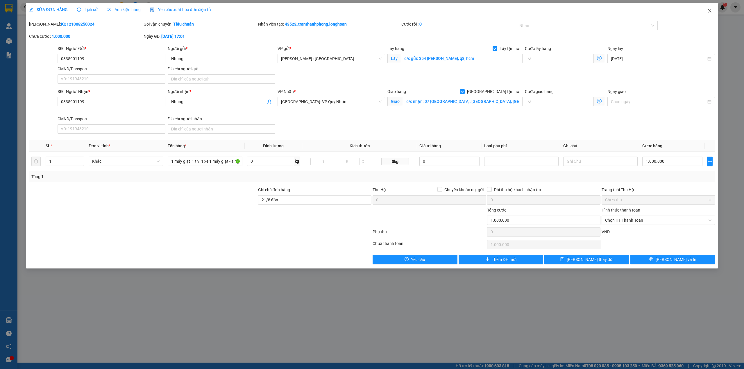
click at [708, 13] on span "Close" at bounding box center [709, 11] width 16 height 16
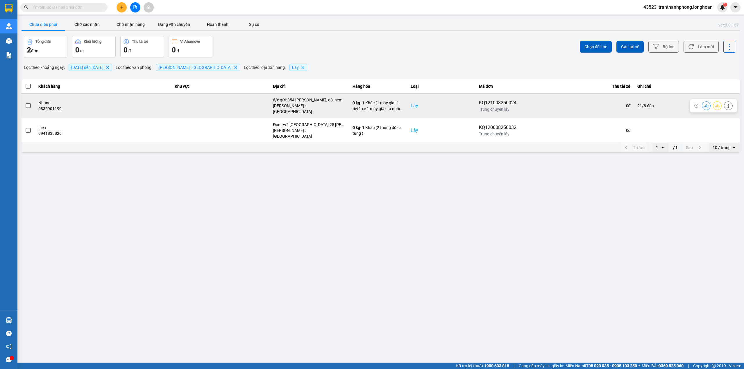
click at [26, 105] on span at bounding box center [28, 105] width 5 height 5
click at [25, 103] on input "checkbox" at bounding box center [25, 103] width 0 height 0
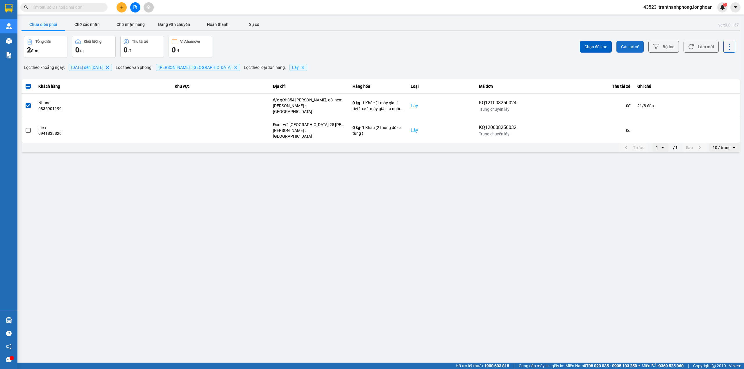
click at [627, 51] on button "Gán tài xế" at bounding box center [629, 47] width 27 height 12
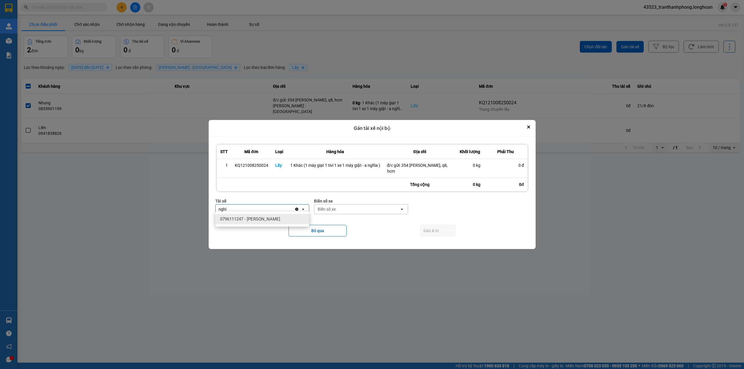
type input "nghi"
click at [247, 223] on div "0796111247 - [PERSON_NAME]" at bounding box center [262, 219] width 94 height 10
click at [381, 205] on div "Biển số xe" at bounding box center [356, 209] width 85 height 9
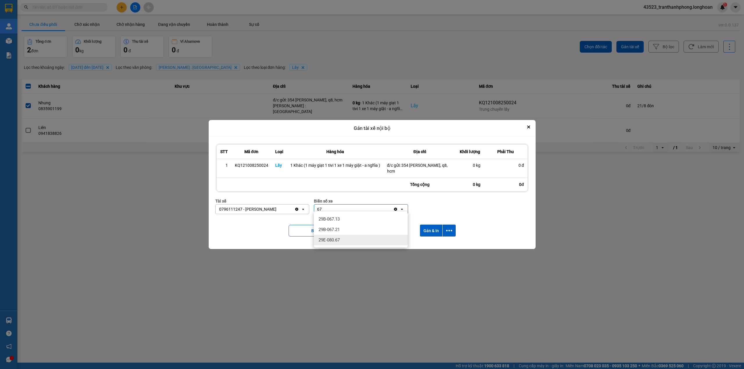
type input "67"
click at [343, 242] on div "29E-080.67" at bounding box center [361, 240] width 94 height 10
click at [428, 228] on button "Gán & In" at bounding box center [431, 231] width 22 height 12
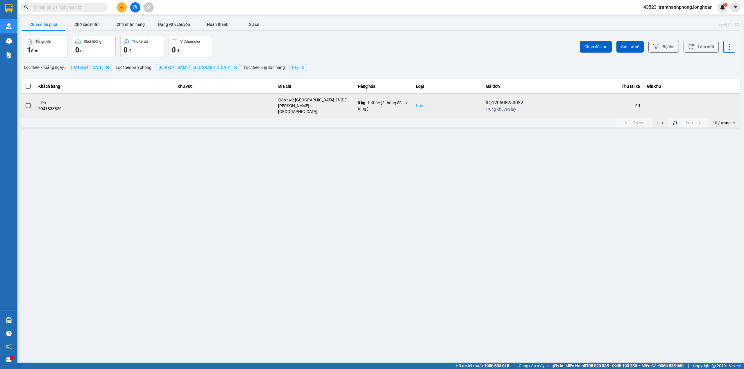
click at [27, 104] on span at bounding box center [28, 105] width 5 height 5
click at [25, 103] on input "checkbox" at bounding box center [25, 103] width 0 height 0
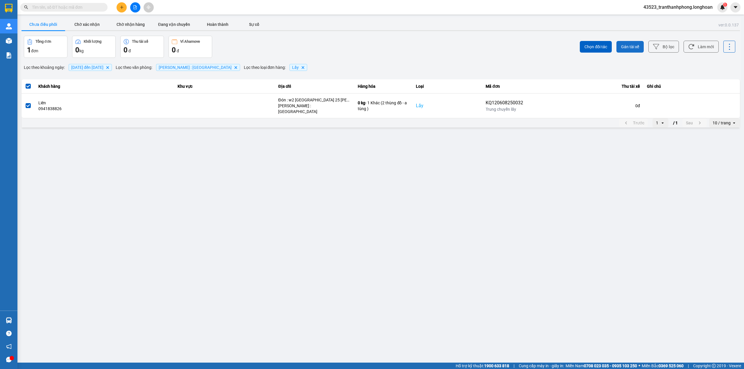
click at [625, 46] on span "Gán tài xế" at bounding box center [630, 47] width 18 height 6
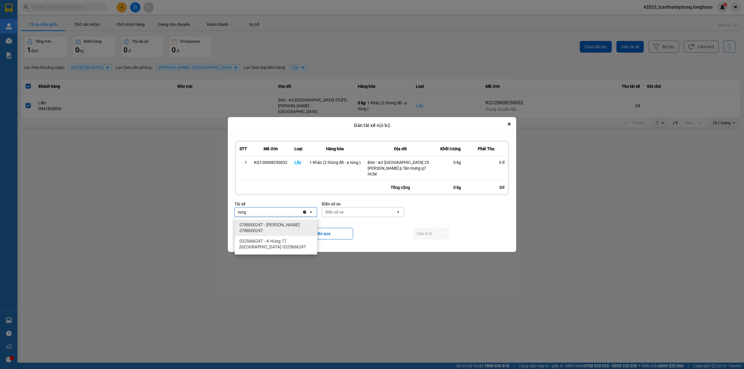
type input "tung"
drag, startPoint x: 294, startPoint y: 223, endPoint x: 322, endPoint y: 217, distance: 28.7
click at [294, 224] on span "0788000247 - [PERSON_NAME] 0788000247" at bounding box center [276, 228] width 75 height 12
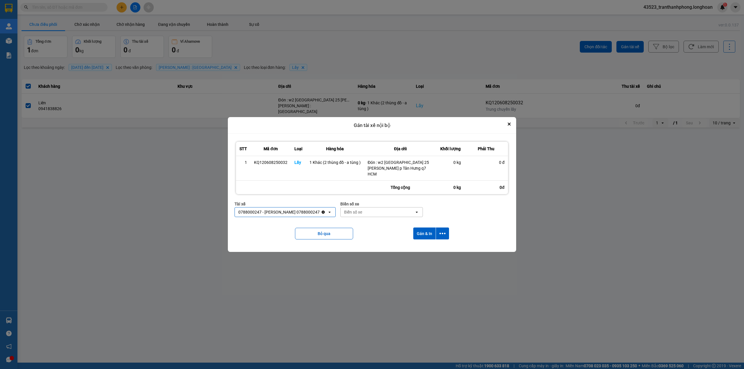
click at [362, 211] on div "Biển số xe" at bounding box center [353, 212] width 18 height 6
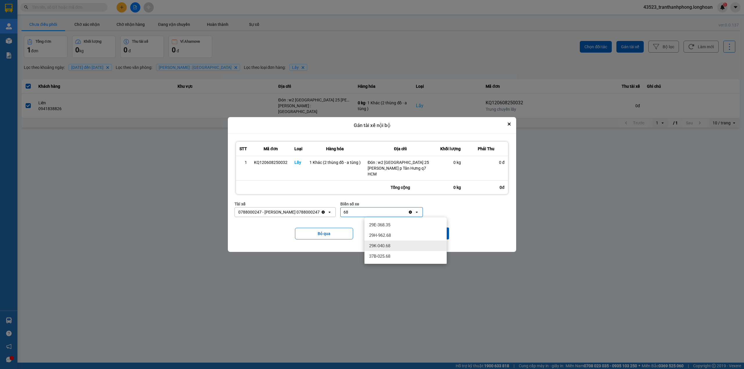
type input "68"
drag, startPoint x: 386, startPoint y: 246, endPoint x: 405, endPoint y: 243, distance: 18.6
click at [386, 245] on span "29K-040.68" at bounding box center [379, 246] width 21 height 6
click at [419, 238] on button "Gán & In" at bounding box center [424, 233] width 22 height 12
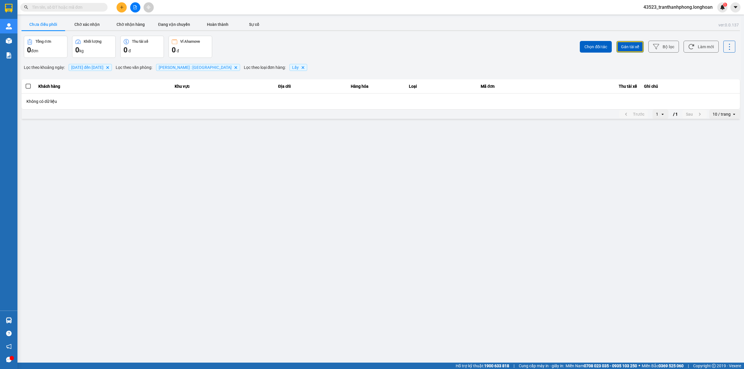
click at [120, 6] on icon "plus" at bounding box center [122, 7] width 4 height 4
click at [71, 7] on input "text" at bounding box center [66, 7] width 69 height 6
paste input "0325422370"
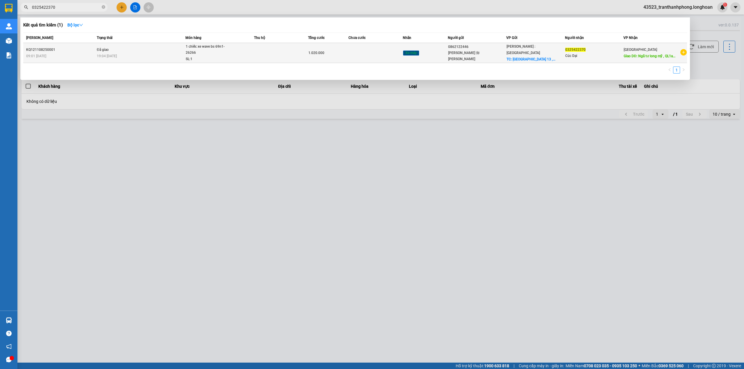
type input "0325422370"
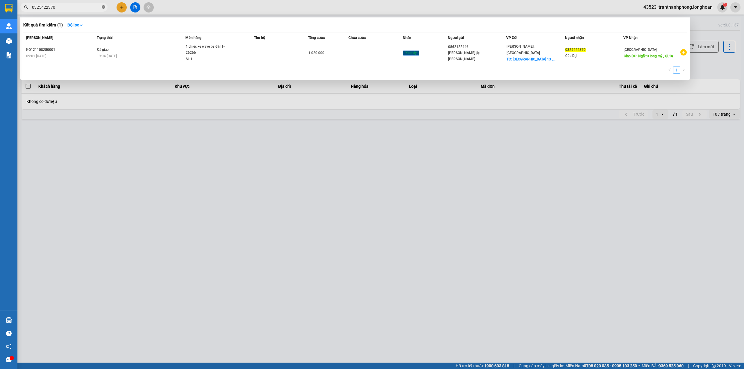
click at [104, 8] on icon "close-circle" at bounding box center [103, 6] width 3 height 3
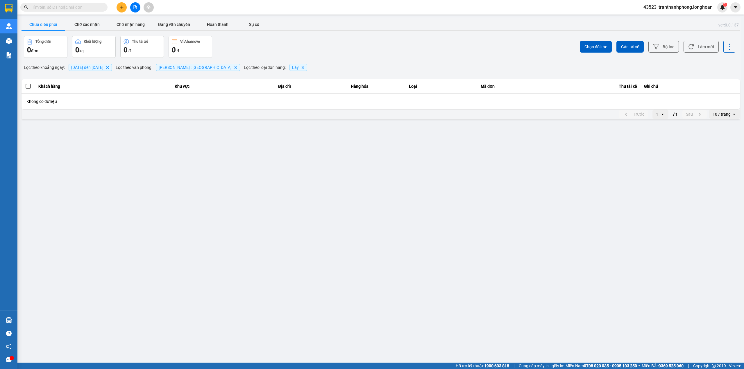
paste input "0354263459"
type input "0354263459"
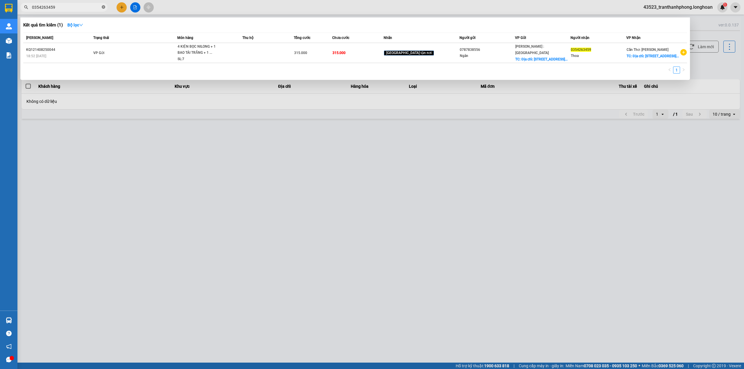
click at [103, 7] on icon "close-circle" at bounding box center [103, 6] width 3 height 3
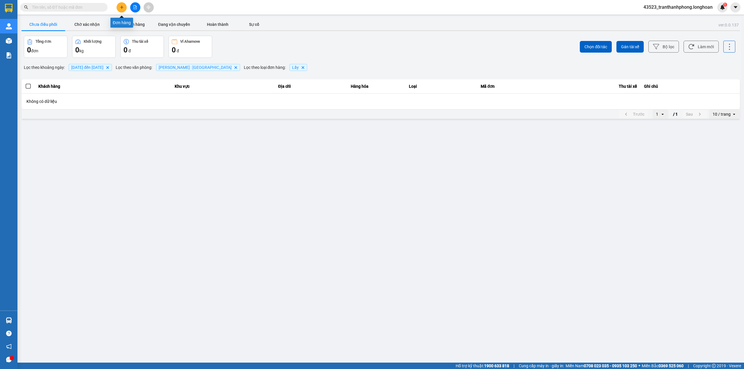
click at [121, 8] on icon "plus" at bounding box center [122, 7] width 4 height 4
click at [79, 6] on input "text" at bounding box center [66, 7] width 69 height 6
paste input "0908290366"
type input "0908290366"
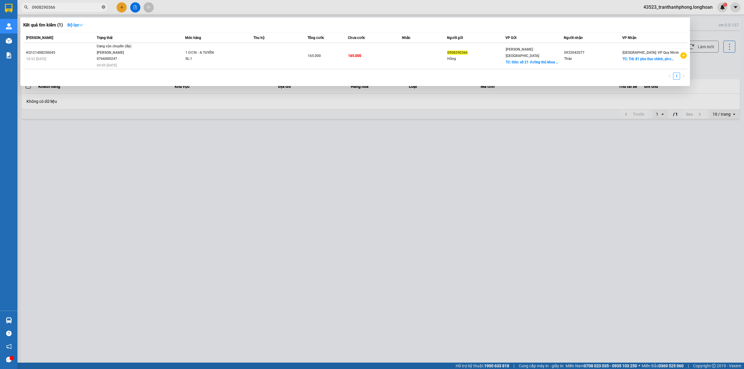
click at [103, 6] on icon "close-circle" at bounding box center [103, 6] width 3 height 3
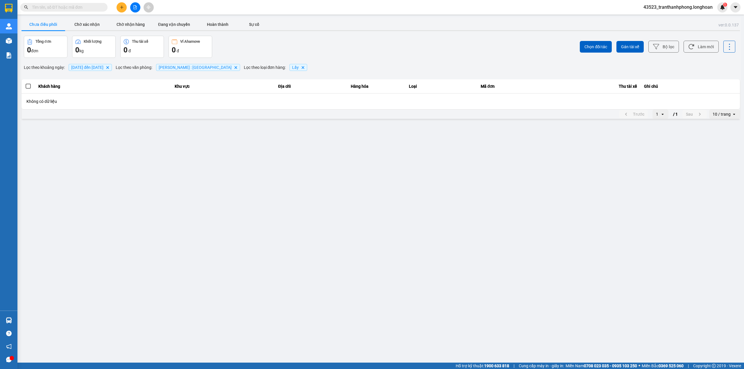
paste input "0932042077"
type input "0932042077"
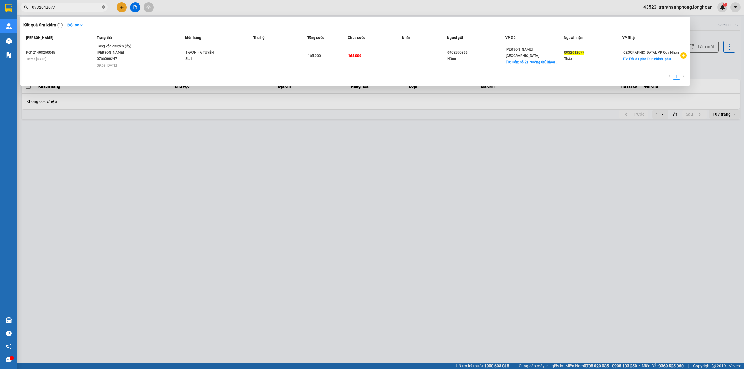
click at [104, 8] on icon "close-circle" at bounding box center [103, 6] width 3 height 3
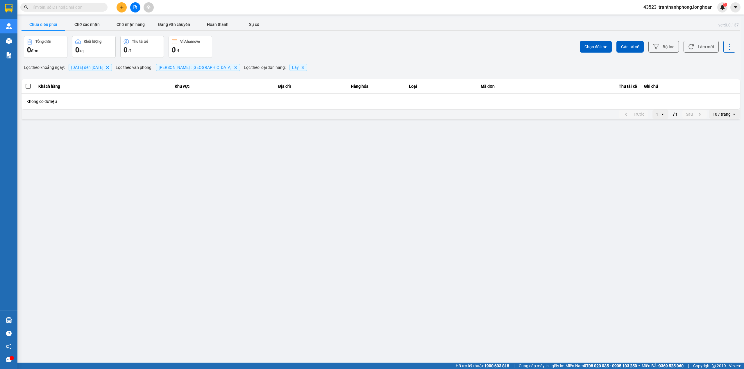
paste input "0354306342"
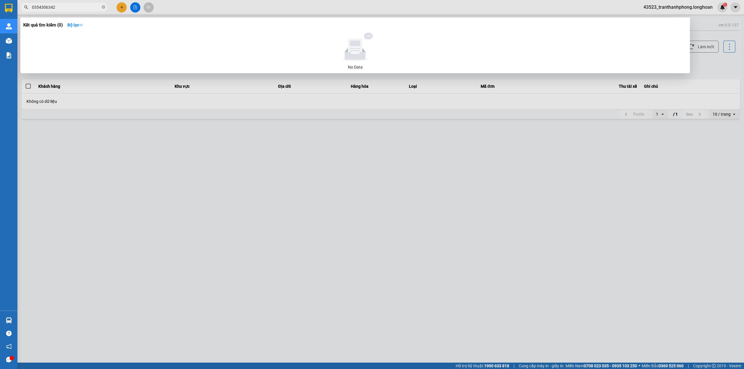
type input "0354306342"
click at [119, 8] on div at bounding box center [372, 184] width 744 height 369
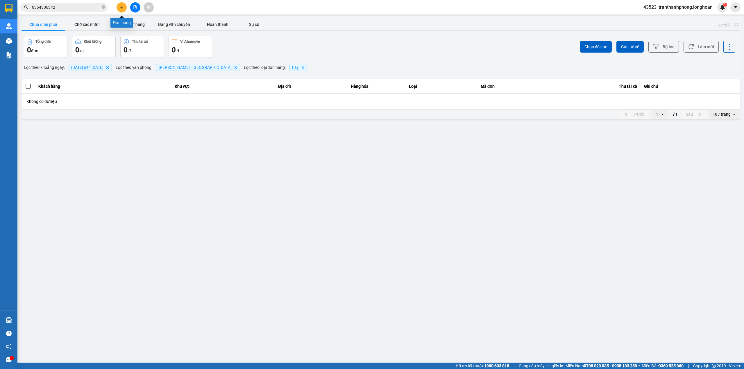
click at [119, 9] on button at bounding box center [121, 7] width 10 height 10
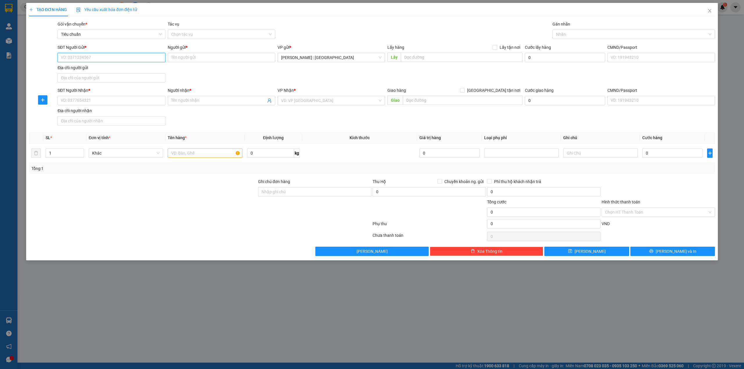
paste input "0354306342"
type input "0354306342"
click at [95, 99] on input "SĐT Người Nhận *" at bounding box center [111, 100] width 107 height 9
paste input "0985442625"
type input "0985442625"
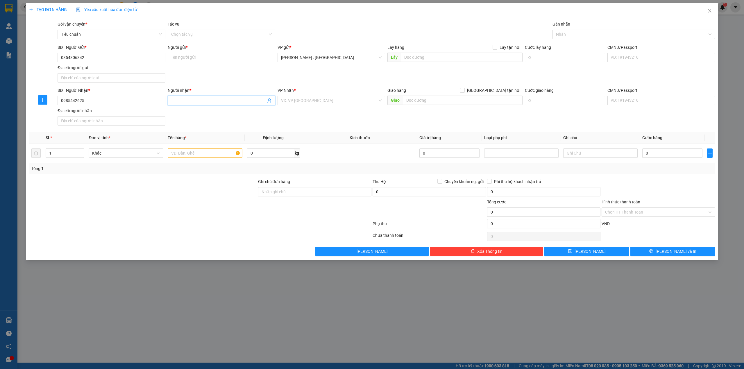
drag, startPoint x: 242, startPoint y: 104, endPoint x: 239, endPoint y: 101, distance: 3.7
click at [241, 104] on input "Người nhận *" at bounding box center [218, 100] width 95 height 6
paste input "Thái"
type input "Thái"
click at [243, 60] on input "Người gửi *" at bounding box center [221, 57] width 107 height 9
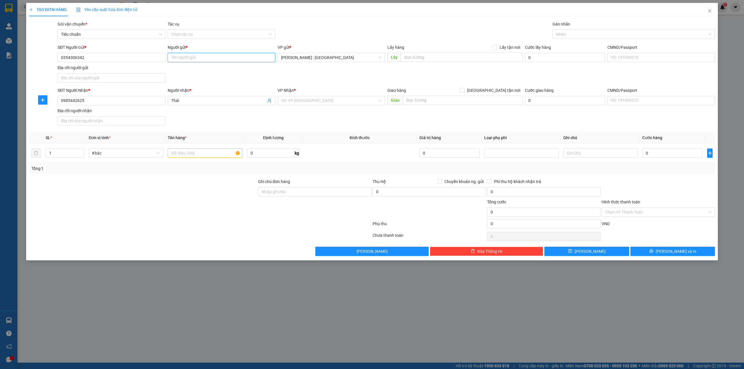
paste input "Khoa"
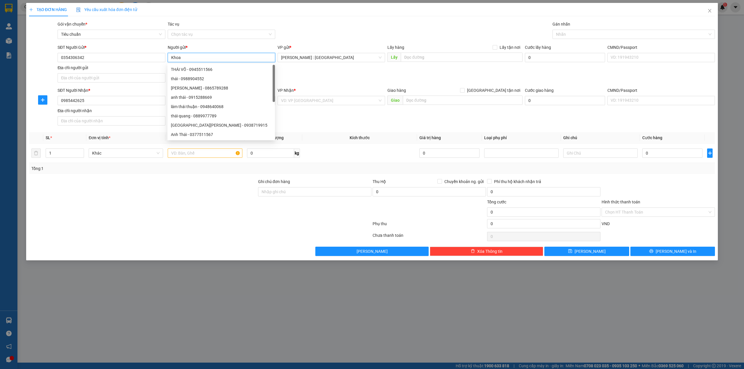
type input "Khoa"
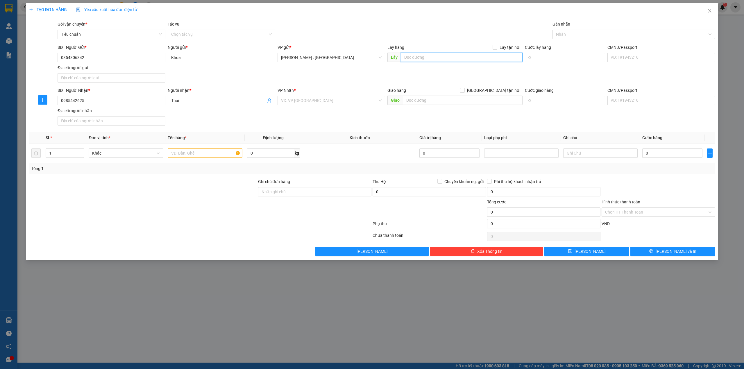
click at [494, 57] on input "text" at bounding box center [462, 57] width 122 height 9
paste input "Đón: [GEOGRAPHIC_DATA] , [GEOGRAPHIC_DATA] , [GEOGRAPHIC_DATA], [GEOGRAPHIC_DAT…"
type input "Đón: [GEOGRAPHIC_DATA] , [GEOGRAPHIC_DATA] , [GEOGRAPHIC_DATA], [GEOGRAPHIC_DAT…"
click at [504, 44] on span "Lấy tận nơi" at bounding box center [509, 47] width 25 height 6
click at [496, 45] on input "Lấy tận nơi" at bounding box center [494, 47] width 4 height 4
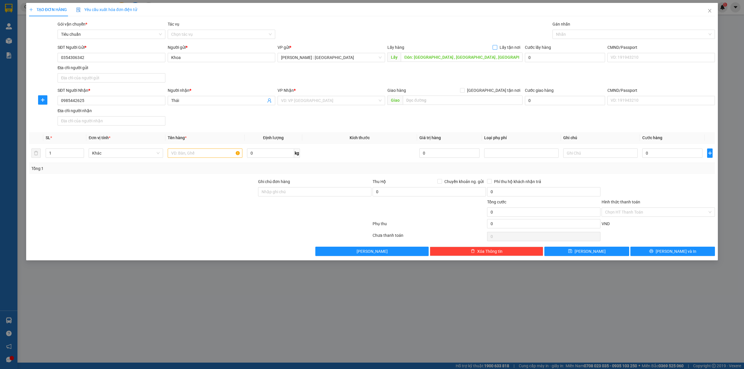
checkbox input "true"
paste input "Trả: ql1a mộ đức [GEOGRAPHIC_DATA]"
click at [409, 99] on input "text" at bounding box center [463, 100] width 120 height 9
type input "Trả: ql1a mộ đức [GEOGRAPHIC_DATA]"
drag, startPoint x: 492, startPoint y: 91, endPoint x: 424, endPoint y: 105, distance: 69.1
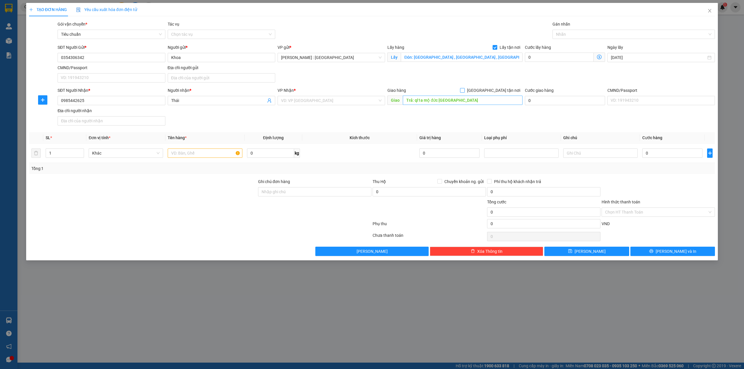
click at [464, 91] on input "[GEOGRAPHIC_DATA] tận nơi" at bounding box center [462, 90] width 4 height 4
checkbox input "true"
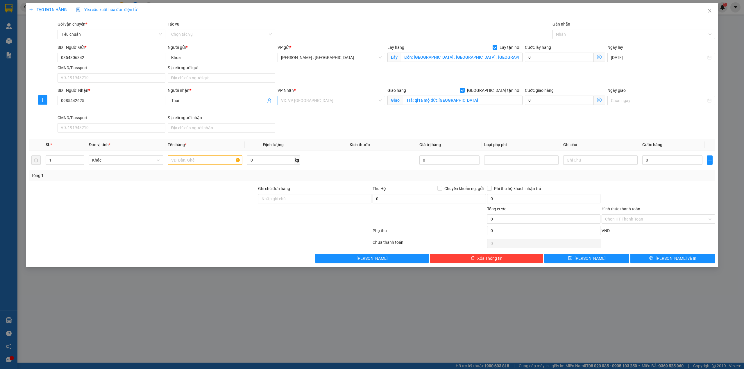
click at [375, 102] on input "search" at bounding box center [329, 100] width 96 height 9
type input "quảng"
click at [307, 164] on div "[GEOGRAPHIC_DATA]" at bounding box center [330, 168] width 107 height 9
click at [207, 161] on input "text" at bounding box center [205, 159] width 74 height 9
paste input "1 kính oto"
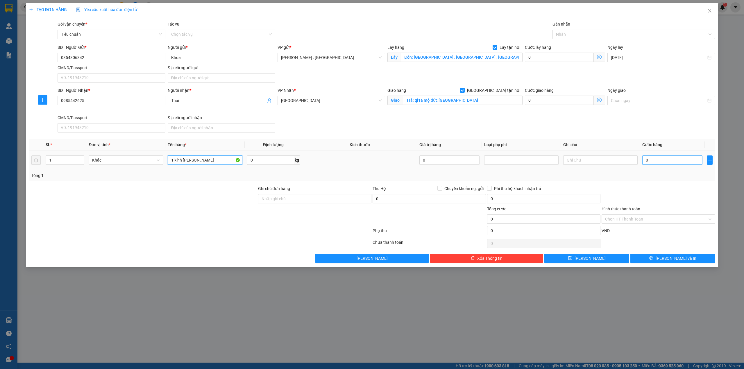
type input "1 kính [PERSON_NAME]"
click at [679, 163] on input "0" at bounding box center [672, 159] width 60 height 9
type input "3"
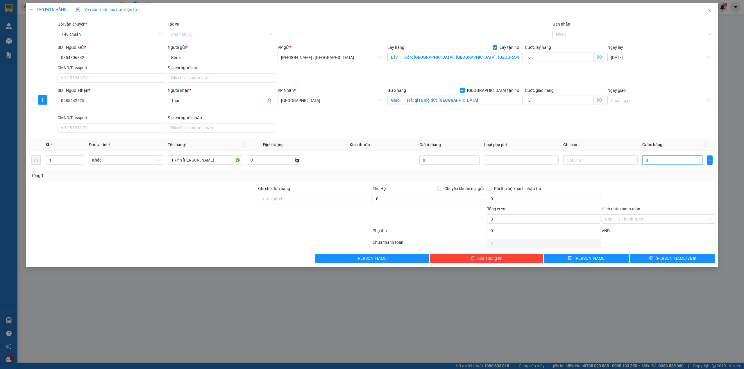
type input "36"
type input "360"
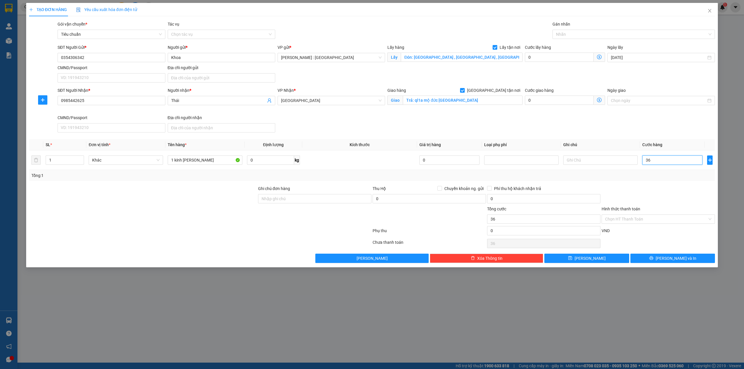
type input "360"
type input "360.000"
click at [602, 261] on button "[PERSON_NAME]" at bounding box center [586, 258] width 85 height 9
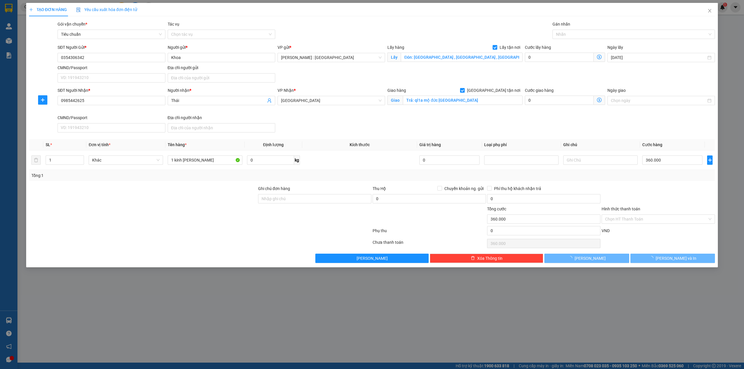
checkbox input "false"
type input "0"
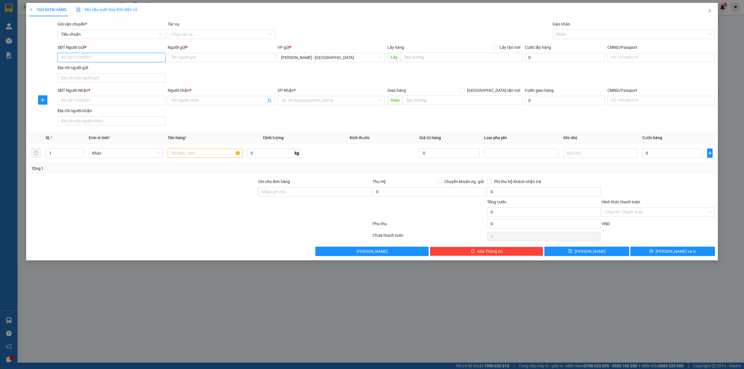
paste input "0933655556"
click at [101, 58] on input "SĐT Người Gửi *" at bounding box center [111, 57] width 107 height 9
type input "0933655556"
click at [80, 98] on input "SĐT Người Nhận *" at bounding box center [111, 100] width 107 height 9
paste input "0978988991"
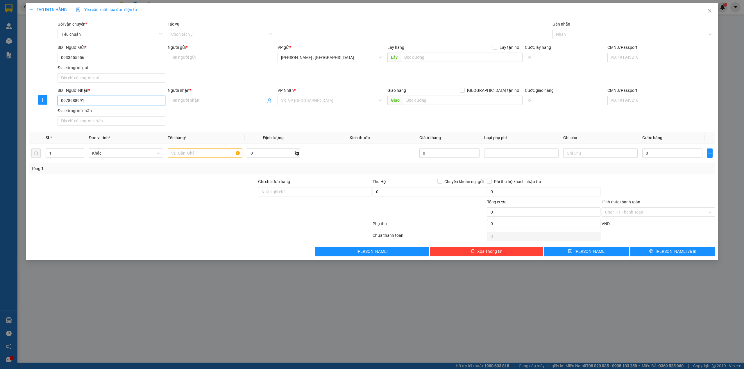
type input "0978988991"
click at [207, 105] on span at bounding box center [221, 100] width 107 height 9
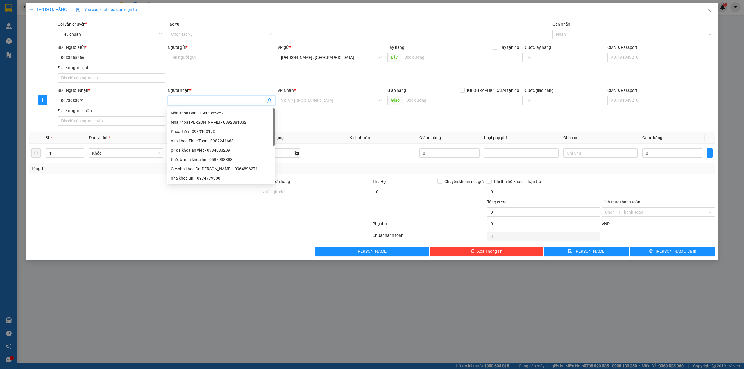
paste input "[PERSON_NAME]"
type input "[PERSON_NAME]"
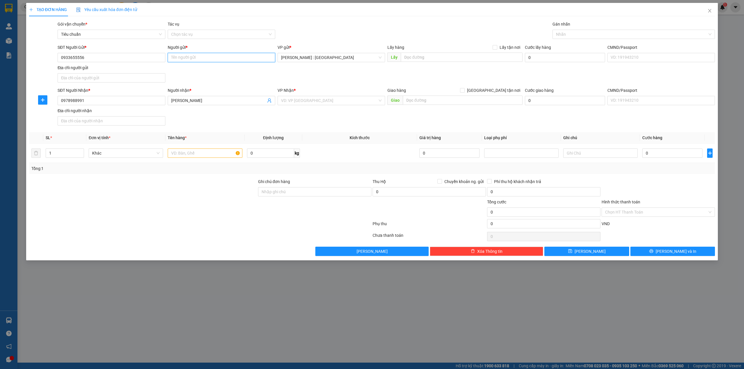
click at [245, 57] on input "Người gửi *" at bounding box center [221, 57] width 107 height 9
paste input "[PERSON_NAME]"
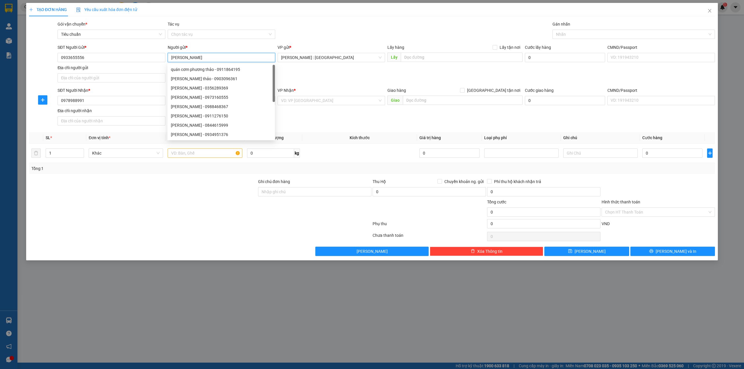
type input "[PERSON_NAME]"
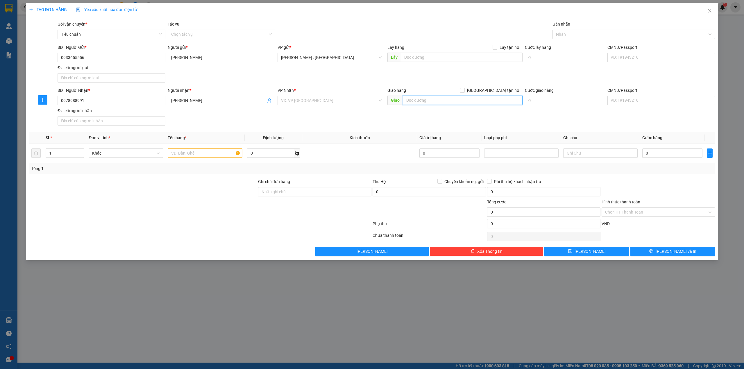
click at [423, 100] on input "text" at bounding box center [463, 100] width 120 height 9
click at [380, 104] on div "VD: VP [GEOGRAPHIC_DATA]" at bounding box center [330, 100] width 107 height 9
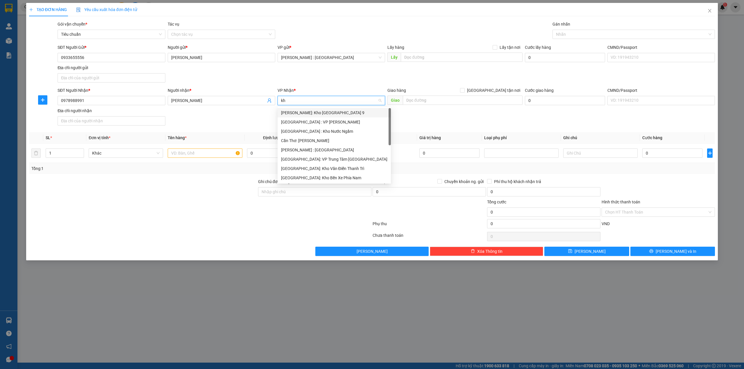
type input "kho"
click at [326, 150] on div "[GEOGRAPHIC_DATA]: Kho Văn Điển Thanh Trì" at bounding box center [331, 150] width 101 height 6
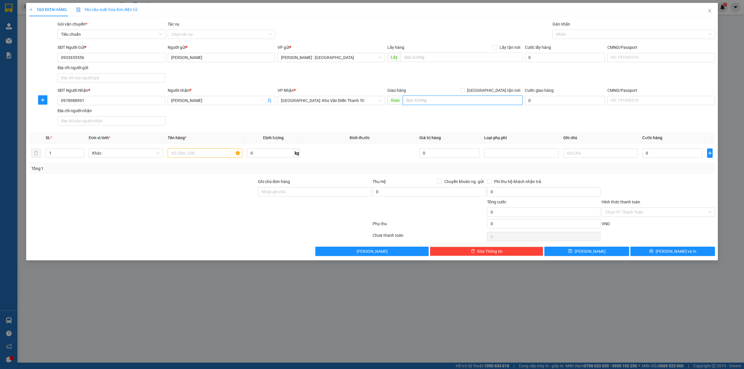
paste input "Trả: [PERSON_NAME], cuối đường [PERSON_NAME] 1, cụm [GEOGRAPHIC_DATA], [GEOGRAP…"
drag, startPoint x: 461, startPoint y: 103, endPoint x: 479, endPoint y: 98, distance: 19.3
click at [462, 103] on input "Trả: [PERSON_NAME], cuối đường [PERSON_NAME] 1, cụm [GEOGRAPHIC_DATA], [GEOGRAP…" at bounding box center [463, 100] width 120 height 9
type input "Trả: [PERSON_NAME], cuối đường [PERSON_NAME] 1, cụm [GEOGRAPHIC_DATA], [GEOGRAP…"
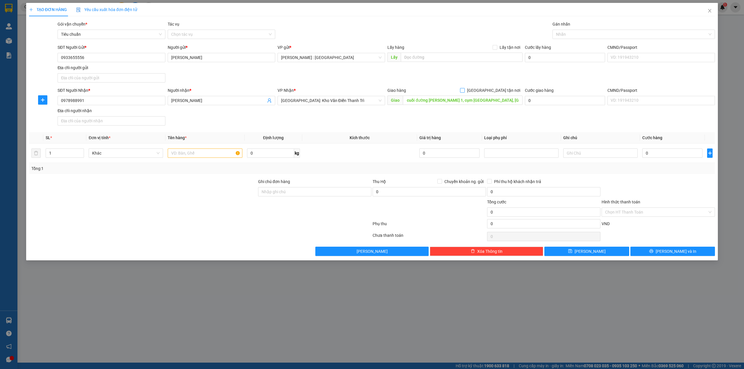
scroll to position [0, 0]
click at [503, 90] on span "[GEOGRAPHIC_DATA] tận nơi" at bounding box center [493, 90] width 58 height 6
click at [464, 90] on input "[GEOGRAPHIC_DATA] tận nơi" at bounding box center [462, 90] width 4 height 4
checkbox input "true"
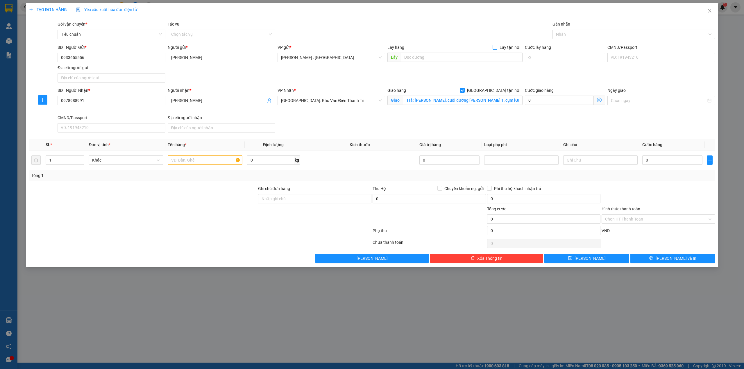
click at [515, 49] on span "Lấy tận nơi" at bounding box center [509, 47] width 25 height 6
click at [496, 49] on input "Lấy tận nơi" at bounding box center [494, 47] width 4 height 4
checkbox input "true"
click at [509, 54] on input "text" at bounding box center [462, 57] width 122 height 9
paste input "Đón: 97/11 đường số 12 [GEOGRAPHIC_DATA],[GEOGRAPHIC_DATA],[GEOGRAPHIC_DATA]"
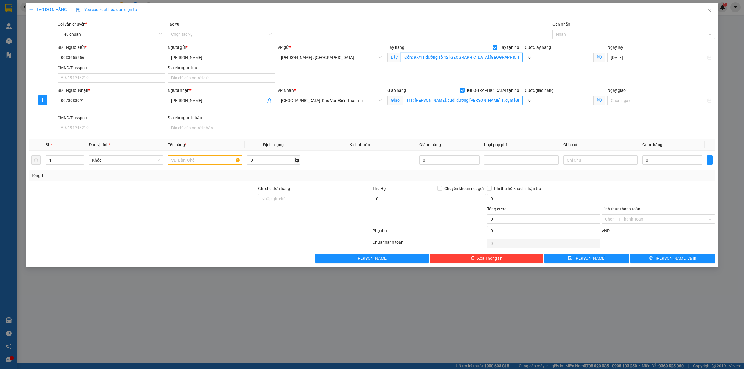
type input "Đón: 97/11 đường số 12 [GEOGRAPHIC_DATA],[GEOGRAPHIC_DATA],[GEOGRAPHIC_DATA]"
click at [437, 99] on input "Trả: [PERSON_NAME], cuối đường [PERSON_NAME] 1, cụm [GEOGRAPHIC_DATA], [GEOGRAP…" at bounding box center [463, 100] width 120 height 9
click at [184, 159] on input "text" at bounding box center [205, 159] width 74 height 9
type input "20 kiện giấy"
click at [661, 165] on input "0" at bounding box center [672, 159] width 60 height 9
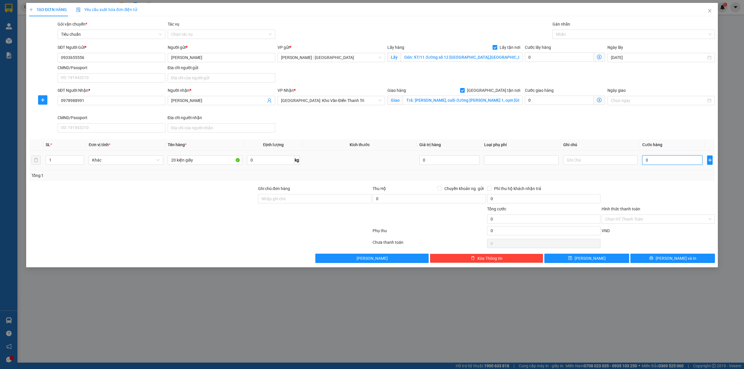
type input "04"
type input "4"
type input "0"
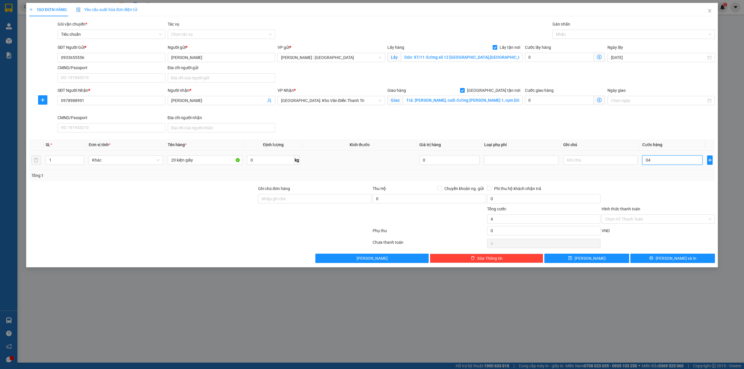
type input "0"
type input "01"
type input "1"
type input "015"
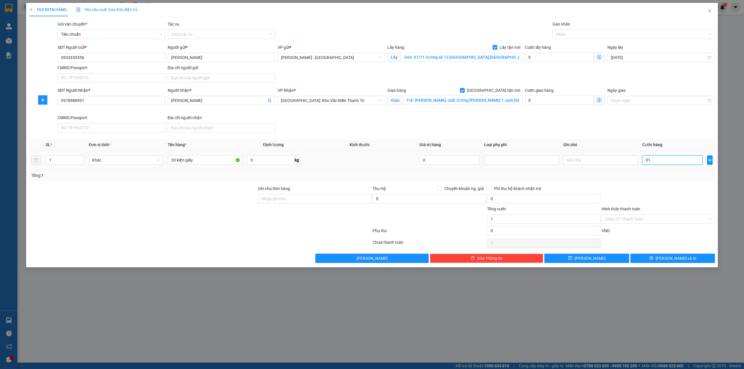
type input "15"
type input "0.150"
type input "150"
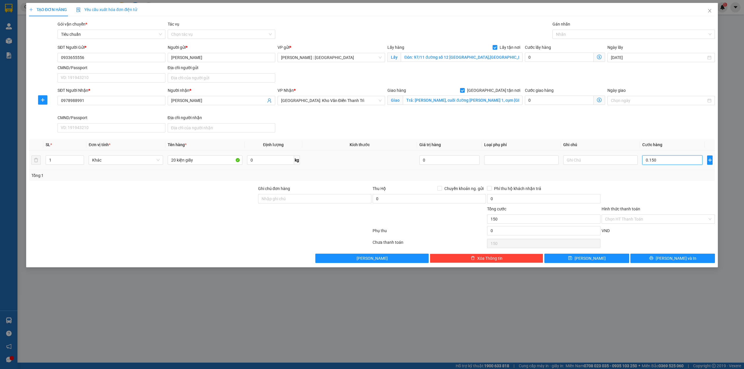
type input "01.500"
type input "1.500"
type input "015.000"
type input "15.000"
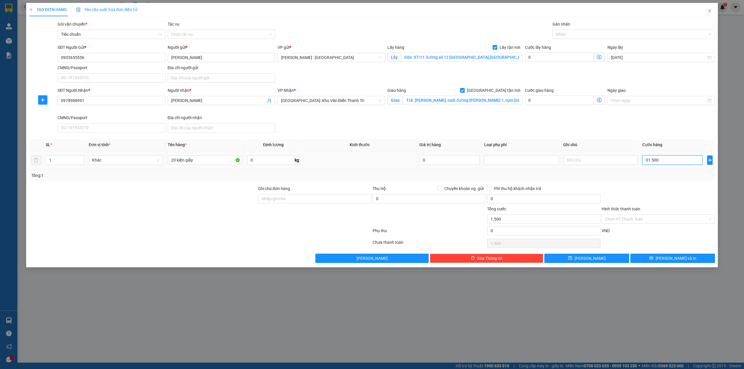
type input "15.000"
type input "0.150.000"
type input "150.000"
type input "01.500.000"
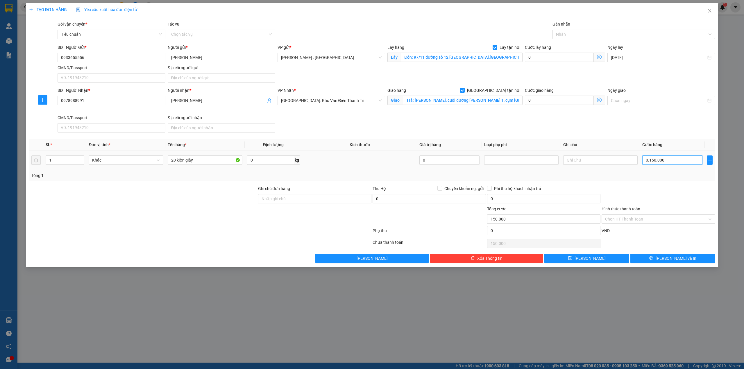
type input "1.500.000"
click at [552, 60] on input "0" at bounding box center [559, 57] width 69 height 9
type input "1.500.002"
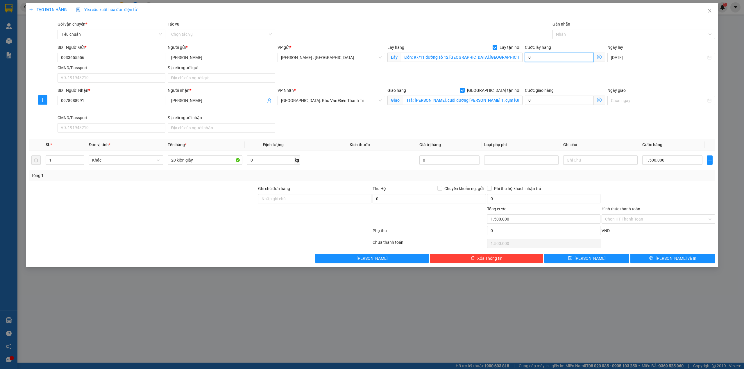
type input "1.500.002"
type input "20"
type input "1.500.020"
type input "1.500.200"
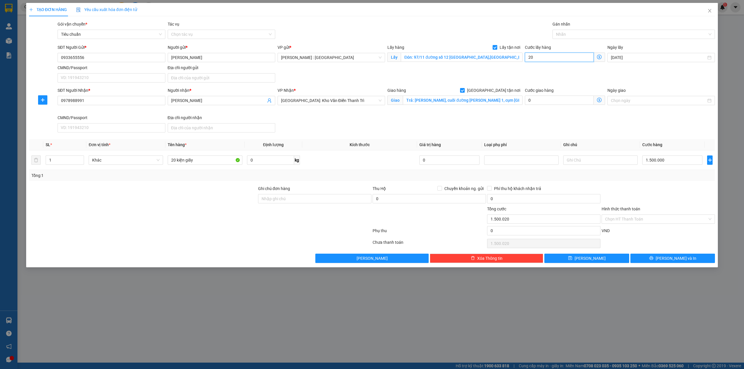
type input "1.500.200"
type input "200"
click at [609, 258] on button "[PERSON_NAME]" at bounding box center [586, 258] width 85 height 9
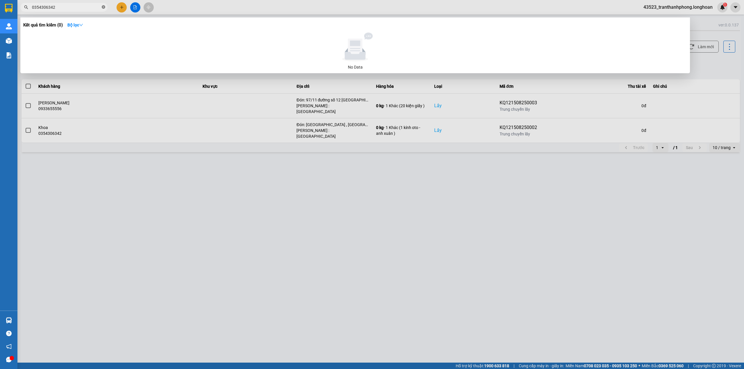
click at [104, 7] on icon "close-circle" at bounding box center [103, 6] width 3 height 3
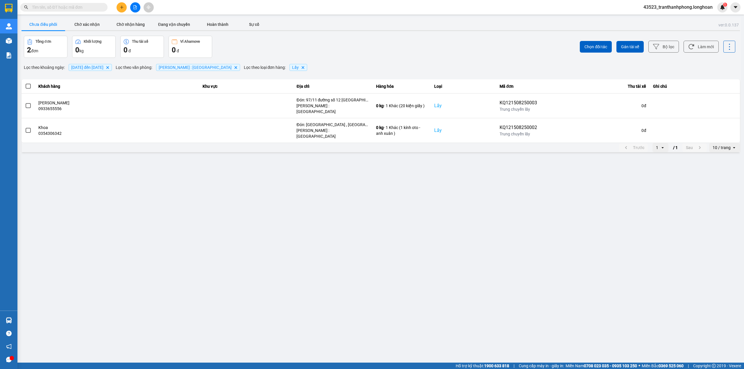
paste input "0976327910"
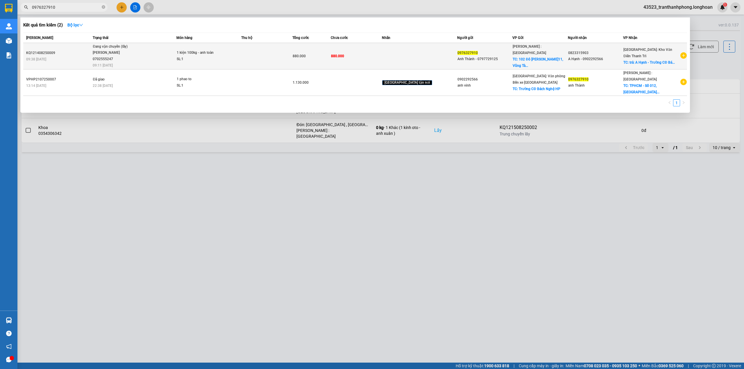
click at [96, 46] on td "Đang vận chuyển (lấy) [PERSON_NAME] 0702555247 09:11 [DATE]" at bounding box center [133, 56] width 85 height 26
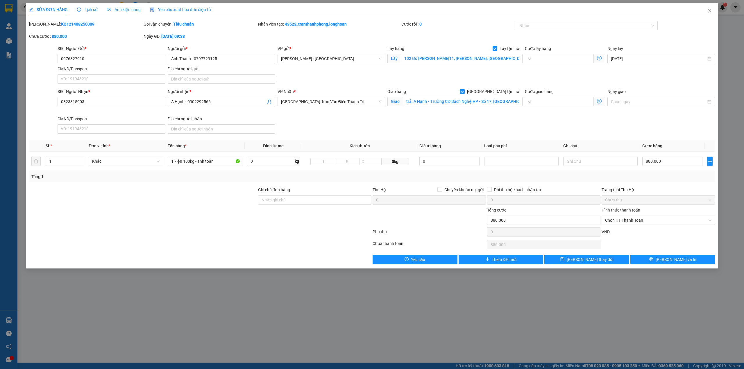
click at [86, 7] on span "Lịch sử" at bounding box center [87, 9] width 21 height 5
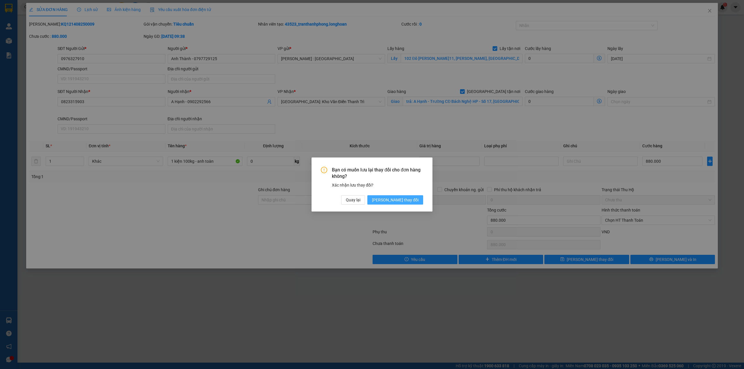
click at [408, 197] on span "[PERSON_NAME] thay đổi" at bounding box center [395, 200] width 46 height 6
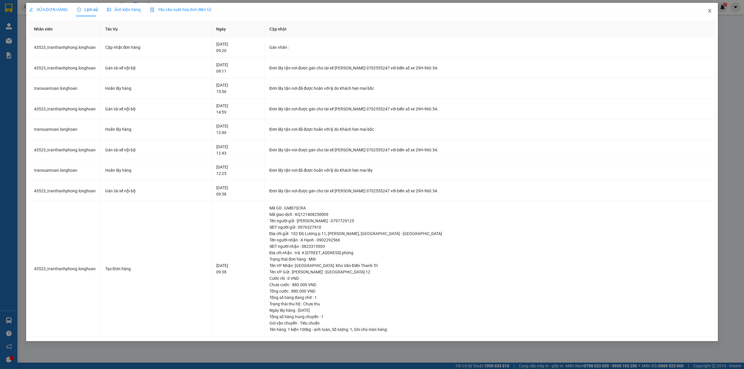
click at [701, 6] on span "Close" at bounding box center [709, 11] width 16 height 16
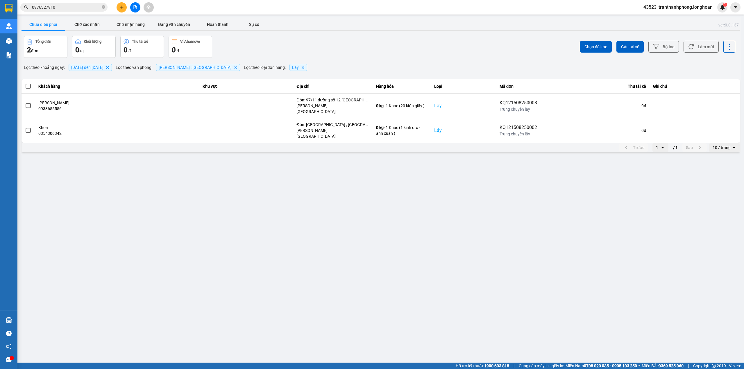
click at [116, 6] on div at bounding box center [135, 7] width 44 height 10
click at [118, 5] on button at bounding box center [121, 7] width 10 height 10
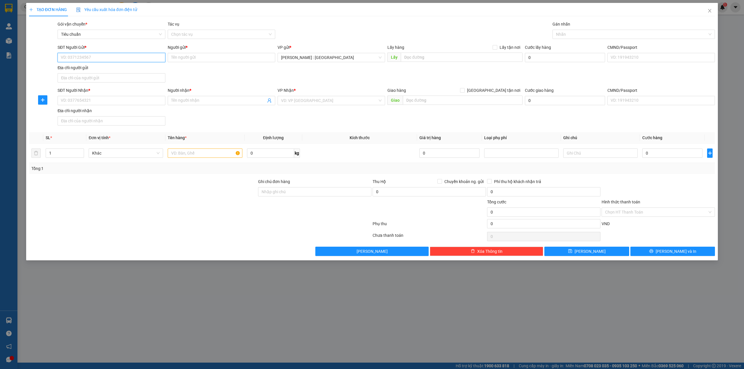
paste input "0812139518"
click at [129, 98] on input "SĐT Người Nhận *" at bounding box center [111, 100] width 107 height 9
paste input "0912860073"
click at [230, 98] on span at bounding box center [221, 100] width 107 height 9
paste input "[PERSON_NAME]"
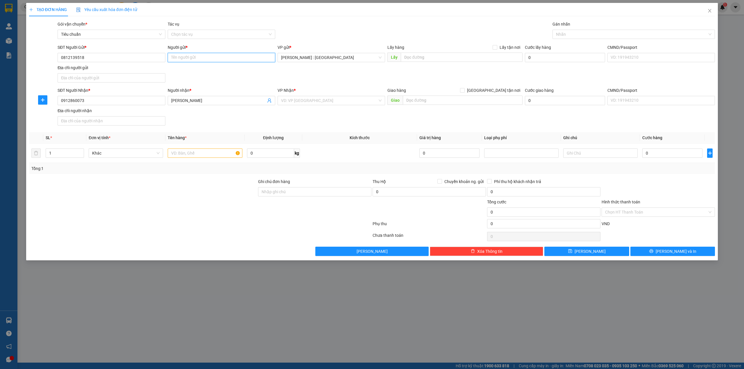
click at [211, 55] on input "Người gửi *" at bounding box center [221, 57] width 107 height 9
paste input "[PERSON_NAME]"
click at [343, 101] on input "search" at bounding box center [329, 100] width 96 height 9
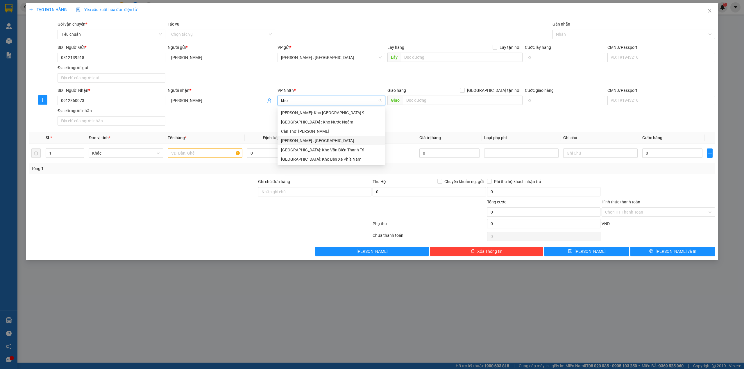
click at [329, 139] on div "[PERSON_NAME] : [GEOGRAPHIC_DATA]" at bounding box center [331, 140] width 101 height 6
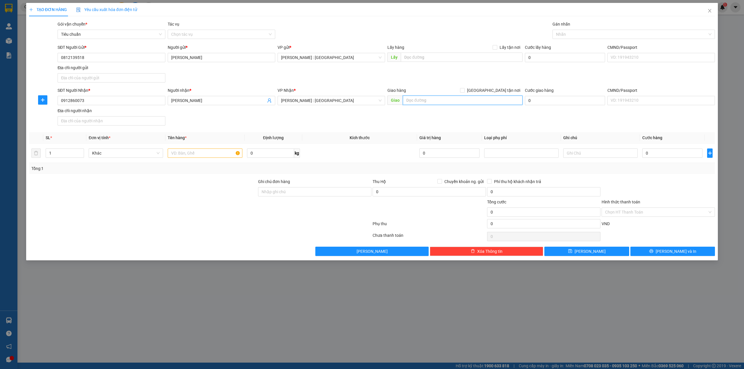
click at [508, 99] on input "text" at bounding box center [463, 100] width 120 height 9
paste input "412 [PERSON_NAME], [PERSON_NAME], Thủ Dầu 1, [GEOGRAPHIC_DATA]"
click at [506, 92] on span "[GEOGRAPHIC_DATA] tận nơi" at bounding box center [493, 90] width 58 height 6
click at [464, 92] on input "[GEOGRAPHIC_DATA] tận nơi" at bounding box center [462, 90] width 4 height 4
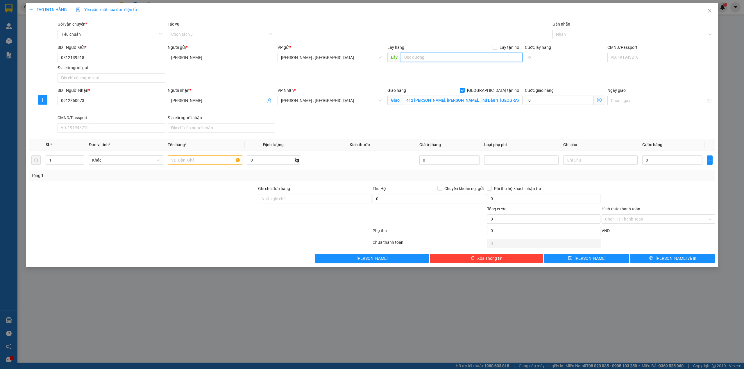
click at [440, 55] on input "text" at bounding box center [462, 57] width 122 height 9
paste input "621 xa lộ [GEOGRAPHIC_DATA], [GEOGRAPHIC_DATA], [GEOGRAPHIC_DATA], [GEOGRAPHIC_…"
click at [505, 48] on span "Lấy tận nơi" at bounding box center [509, 47] width 25 height 6
click at [496, 48] on input "Lấy tận nơi" at bounding box center [494, 47] width 4 height 4
click at [209, 158] on input "text" at bounding box center [205, 159] width 74 height 9
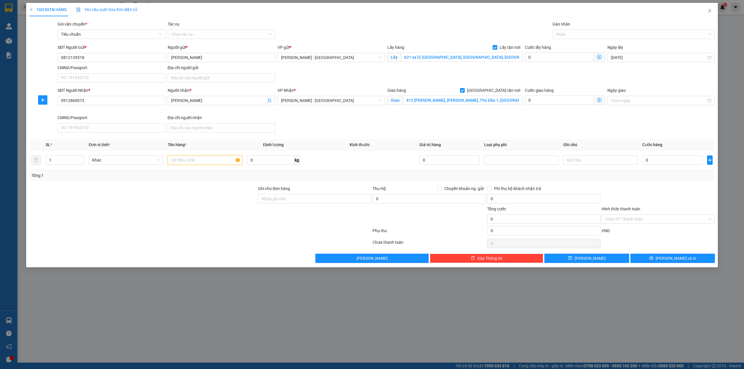
paste input "1 thanh ray 4m nặng 40kg"
click at [647, 163] on input "0" at bounding box center [672, 159] width 60 height 9
click at [573, 57] on input "0" at bounding box center [559, 57] width 69 height 9
click at [577, 257] on button "[PERSON_NAME]" at bounding box center [586, 258] width 85 height 9
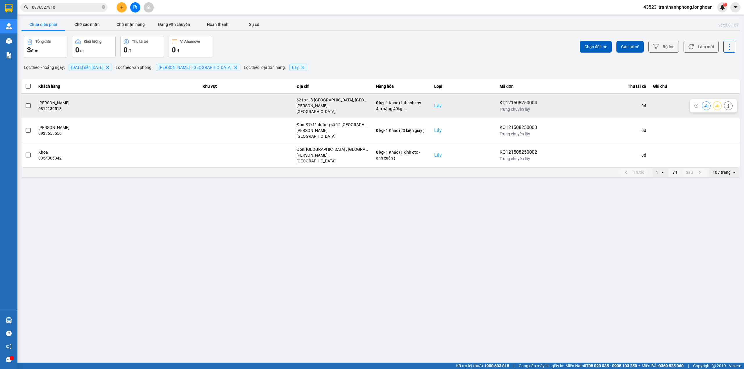
click at [29, 104] on span at bounding box center [28, 105] width 5 height 5
click at [25, 103] on input "checkbox" at bounding box center [25, 103] width 0 height 0
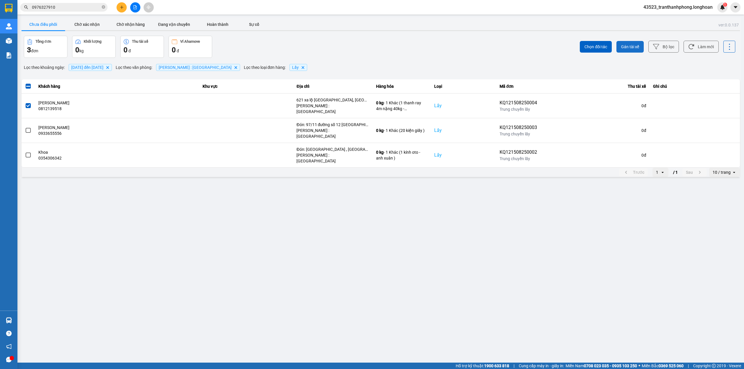
click at [630, 50] on button "Gán tài xế" at bounding box center [629, 47] width 27 height 12
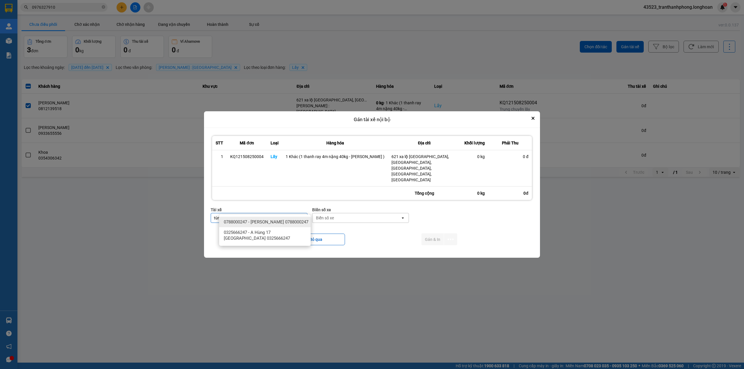
click at [254, 223] on span "0788000247 - [PERSON_NAME] 0788000247" at bounding box center [266, 222] width 85 height 6
click at [396, 213] on div "Biển số xe" at bounding box center [361, 217] width 88 height 9
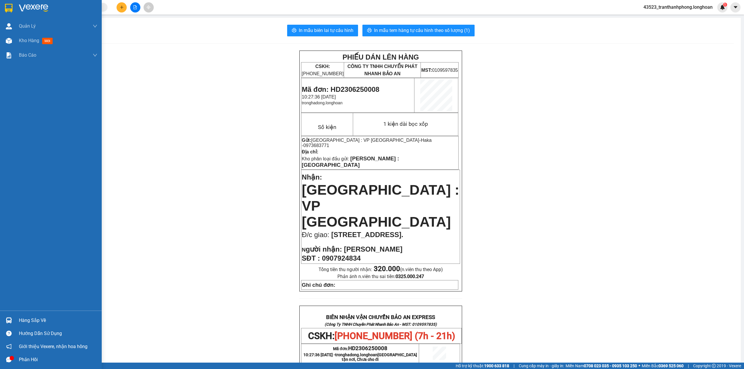
click at [0, 7] on div at bounding box center [51, 9] width 102 height 19
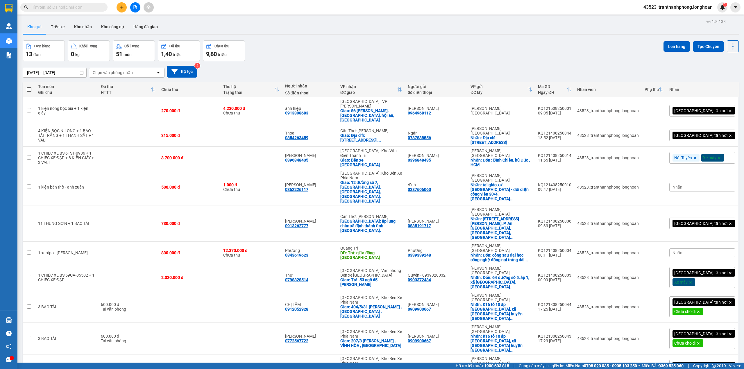
click at [51, 7] on input "text" at bounding box center [66, 7] width 69 height 6
click at [65, 9] on input "text" at bounding box center [66, 7] width 69 height 6
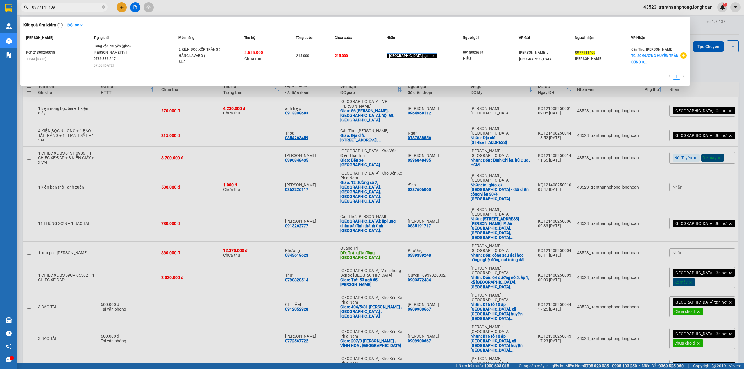
type input "0977141409"
click at [171, 171] on div at bounding box center [372, 184] width 744 height 369
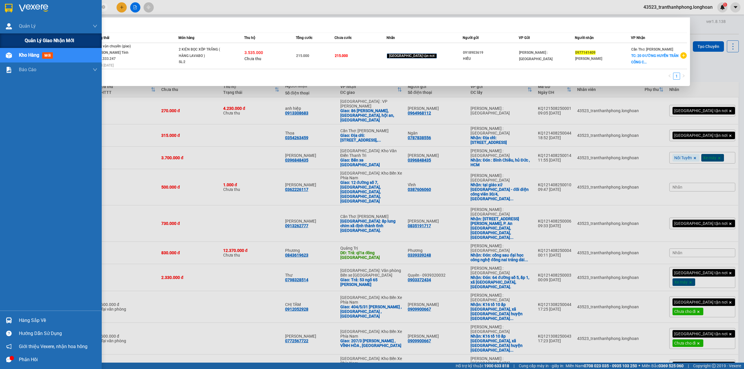
click at [23, 37] on div "Quản lý giao nhận mới" at bounding box center [51, 40] width 102 height 15
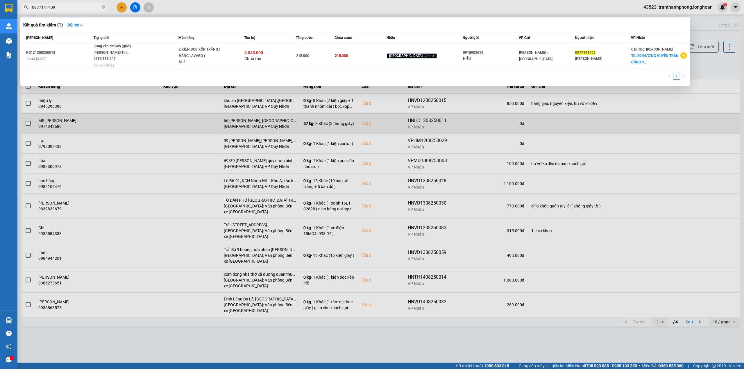
drag, startPoint x: 164, startPoint y: 163, endPoint x: 129, endPoint y: 121, distance: 54.2
click at [163, 163] on div at bounding box center [372, 184] width 744 height 369
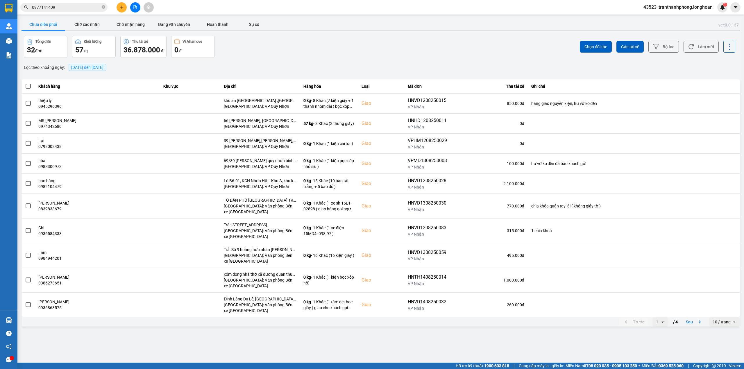
click at [92, 64] on span "[DATE] đến [DATE]" at bounding box center [87, 67] width 37 height 7
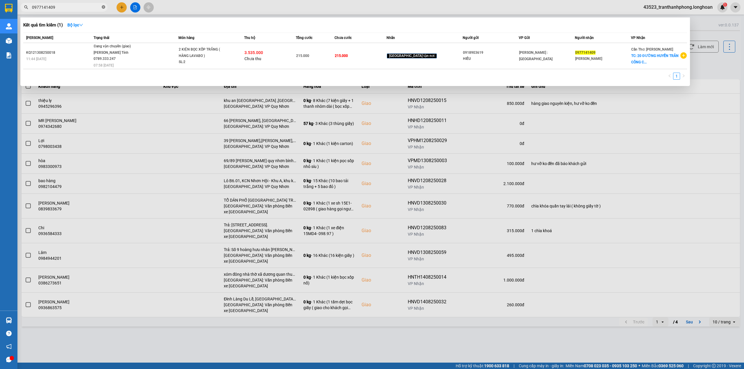
click at [103, 6] on icon "close-circle" at bounding box center [103, 6] width 3 height 3
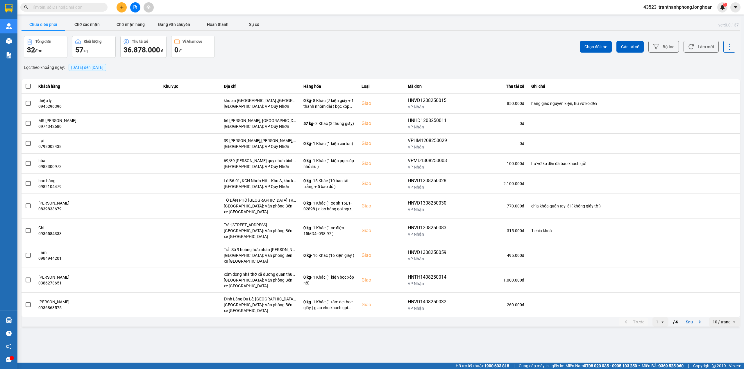
paste input "đ/c nhận: 07 [GEOGRAPHIC_DATA], [GEOGRAPHIC_DATA], [GEOGRAPHIC_DATA]"
type input "đ/c nhận: 07 [GEOGRAPHIC_DATA], [GEOGRAPHIC_DATA], [GEOGRAPHIC_DATA]"
click at [99, 8] on input "đ/c nhận: 07 [GEOGRAPHIC_DATA], [GEOGRAPHIC_DATA], [GEOGRAPHIC_DATA]" at bounding box center [66, 7] width 69 height 6
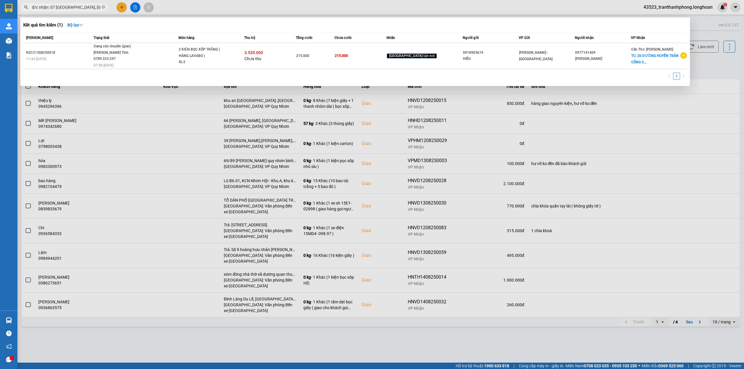
scroll to position [0, 33]
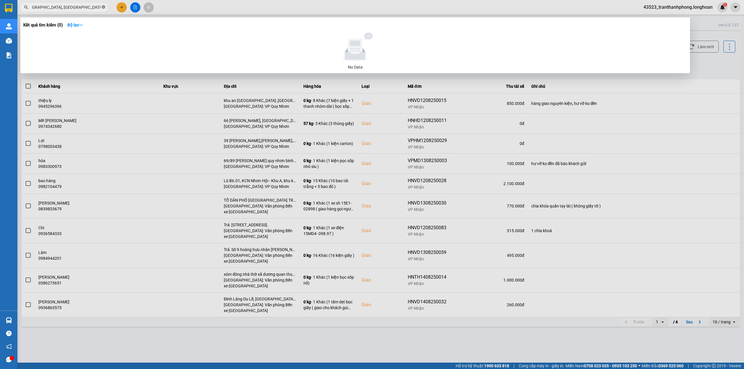
click at [103, 8] on icon "close-circle" at bounding box center [103, 6] width 3 height 3
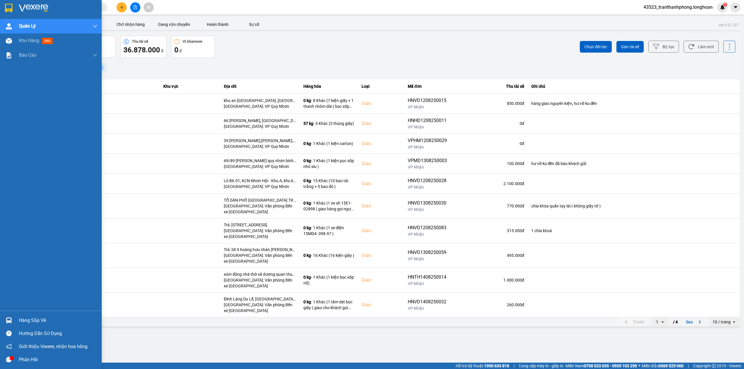
click at [0, 10] on div at bounding box center [51, 9] width 102 height 19
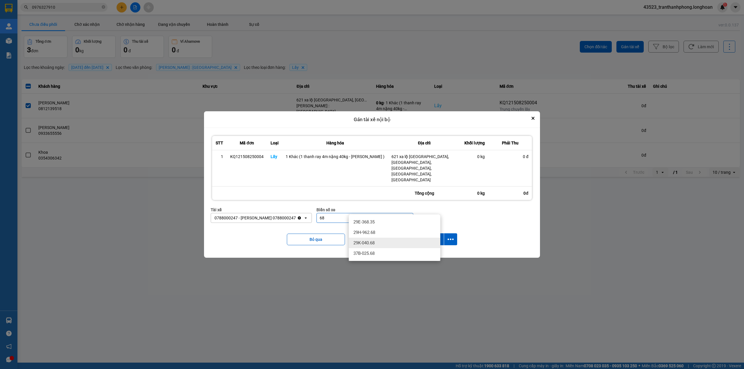
type input "68"
click at [384, 239] on div "29K-040.68" at bounding box center [395, 243] width 92 height 10
click at [426, 233] on button "Gán & In" at bounding box center [432, 239] width 22 height 12
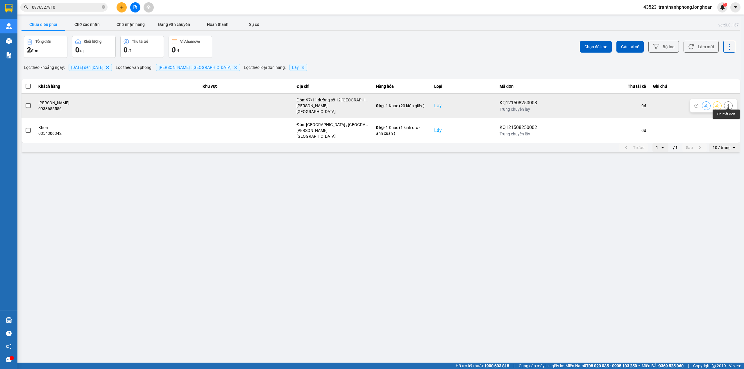
click at [729, 104] on icon at bounding box center [728, 106] width 4 height 4
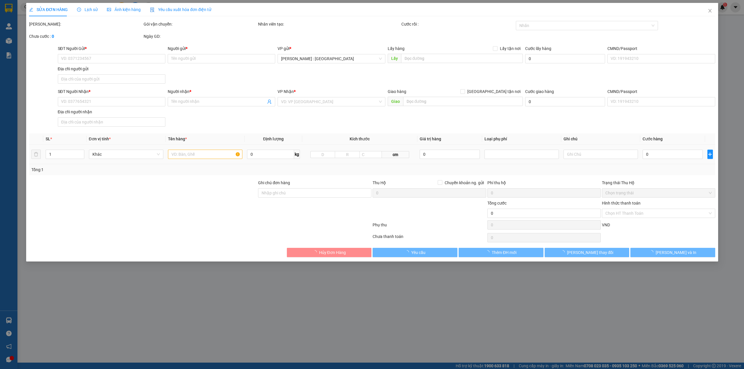
type input "0933655556"
type input "[PERSON_NAME]"
checkbox input "true"
type input "Đón: 97/11 đường số 12 [GEOGRAPHIC_DATA],[GEOGRAPHIC_DATA],[GEOGRAPHIC_DATA]"
type input "0978988991"
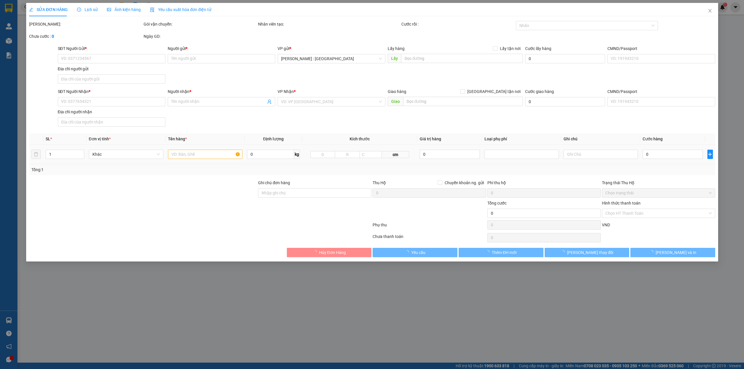
type input "[PERSON_NAME]"
checkbox input "true"
type input "Trả: [PERSON_NAME], cuối đường [PERSON_NAME] 1, cụm [GEOGRAPHIC_DATA], [GEOGRAP…"
type input "1.700.000"
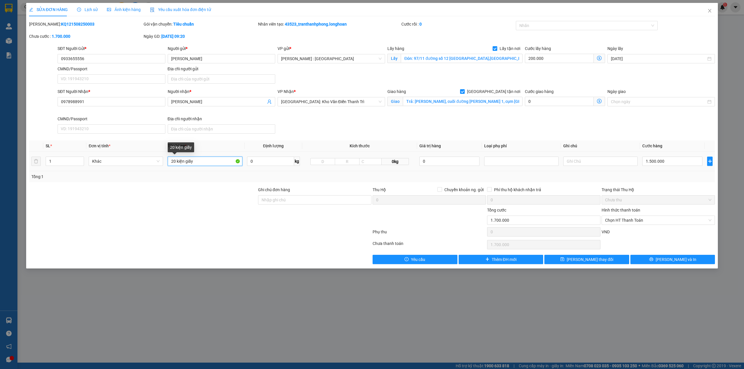
click at [218, 161] on input "20 kiện giấy" at bounding box center [205, 161] width 74 height 9
type input "20 kiện giấy - a nghĩa"
click at [571, 264] on button "[PERSON_NAME] thay đổi" at bounding box center [586, 259] width 85 height 9
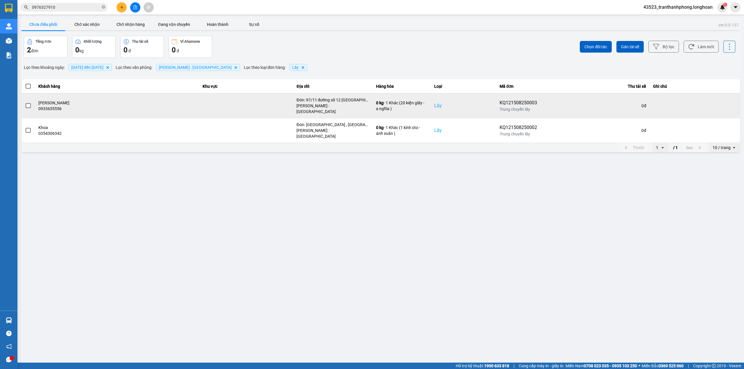
click at [26, 103] on span at bounding box center [28, 105] width 5 height 5
click at [25, 103] on input "checkbox" at bounding box center [25, 103] width 0 height 0
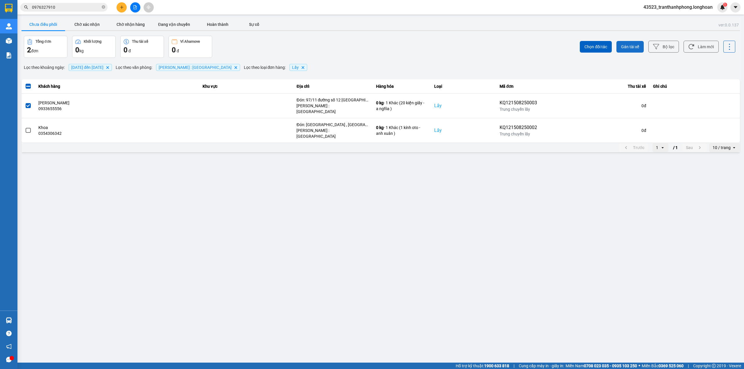
click at [636, 48] on span "Gán tài xế" at bounding box center [630, 47] width 18 height 6
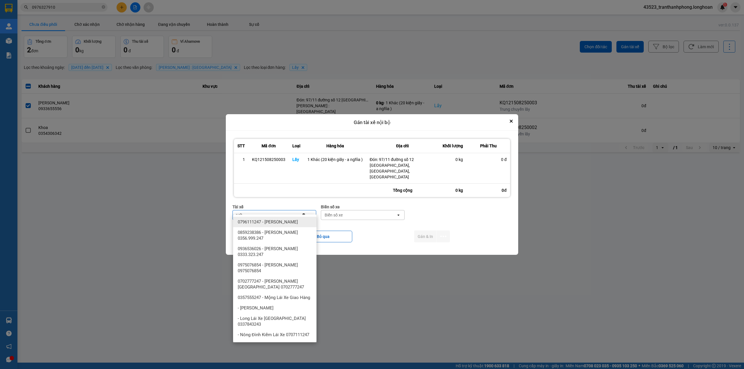
type input "ngh"
click at [280, 224] on span "0796111247 - [PERSON_NAME]" at bounding box center [268, 222] width 60 height 6
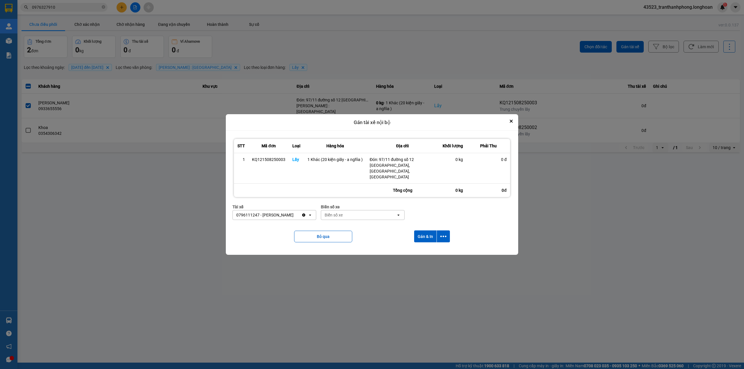
click at [353, 210] on div "Biển số xe" at bounding box center [358, 214] width 75 height 9
type input "67"
click at [356, 245] on div "29E-080.67" at bounding box center [362, 243] width 83 height 10
click at [421, 230] on button "Gán & In" at bounding box center [425, 236] width 22 height 12
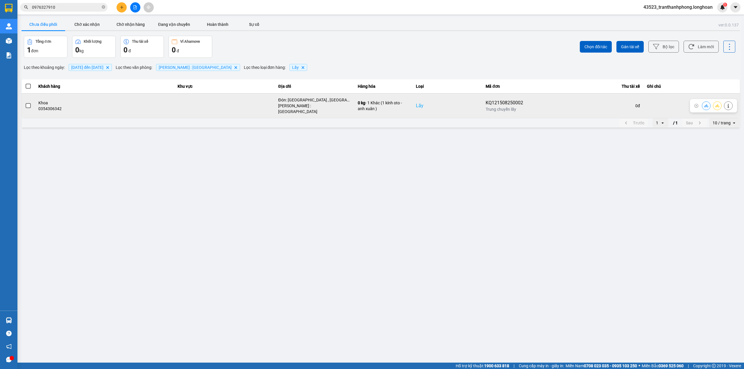
click at [28, 103] on span at bounding box center [28, 105] width 5 height 5
click at [25, 103] on input "checkbox" at bounding box center [25, 103] width 0 height 0
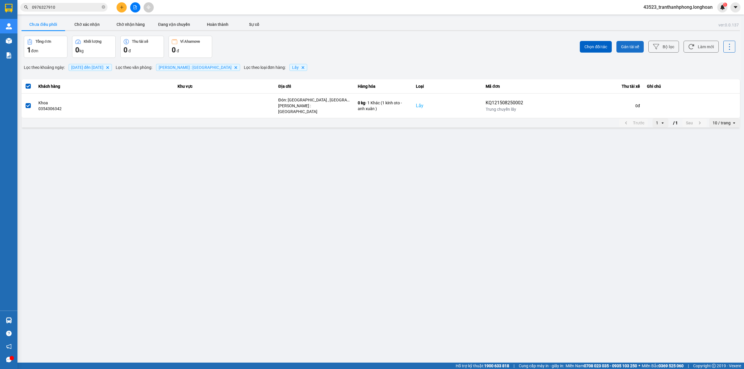
click at [618, 45] on button "Gán tài xế" at bounding box center [629, 47] width 27 height 12
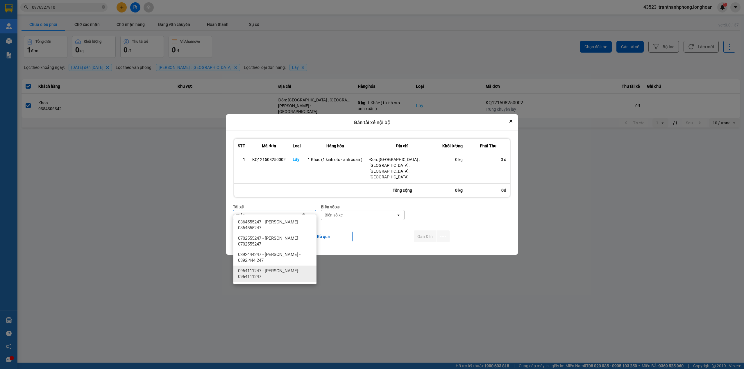
type input "xuân"
click at [286, 268] on span "0964111247 - [PERSON_NAME]- 0964111247" at bounding box center [276, 274] width 76 height 12
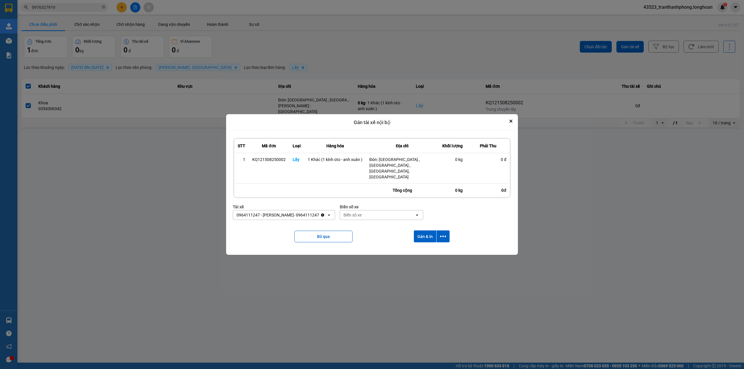
click at [379, 210] on div "Biển số xe" at bounding box center [377, 214] width 75 height 9
type input "94"
click at [375, 226] on div "29E-376.94" at bounding box center [387, 222] width 83 height 10
click at [427, 235] on button "Gán & In" at bounding box center [425, 236] width 22 height 12
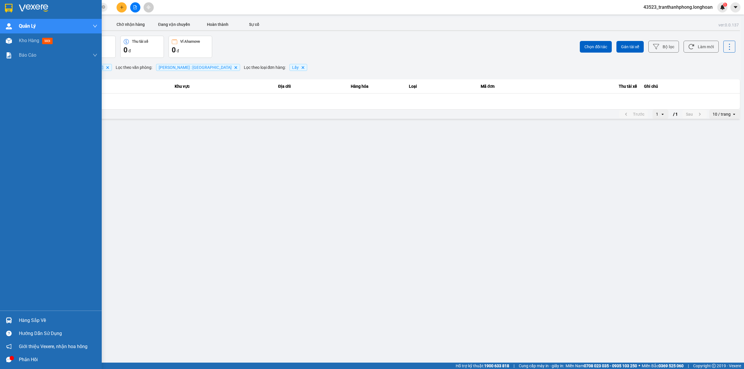
click at [8, 5] on img at bounding box center [9, 8] width 8 height 9
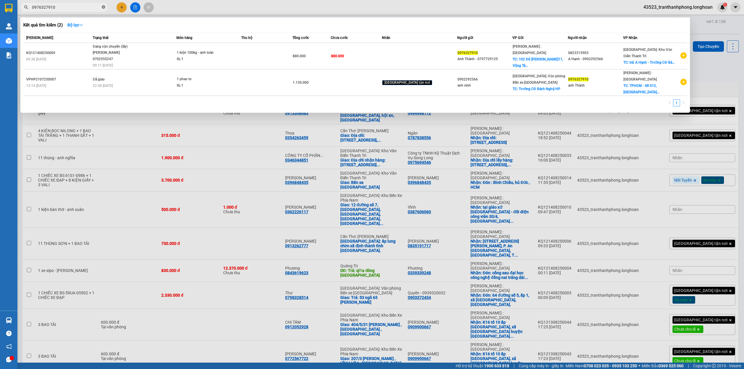
click at [104, 8] on icon "close-circle" at bounding box center [103, 6] width 3 height 3
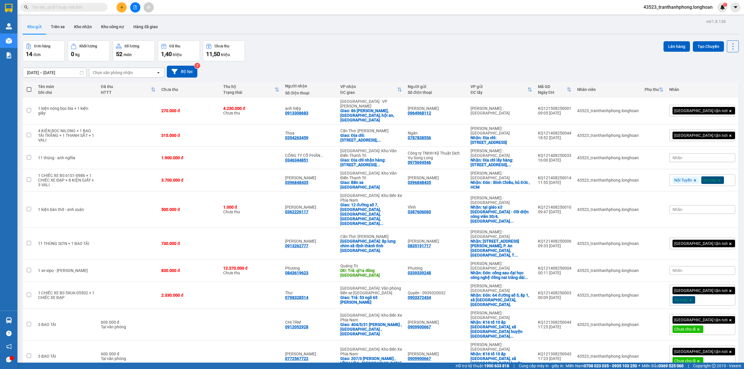
click at [93, 6] on input "text" at bounding box center [66, 7] width 69 height 6
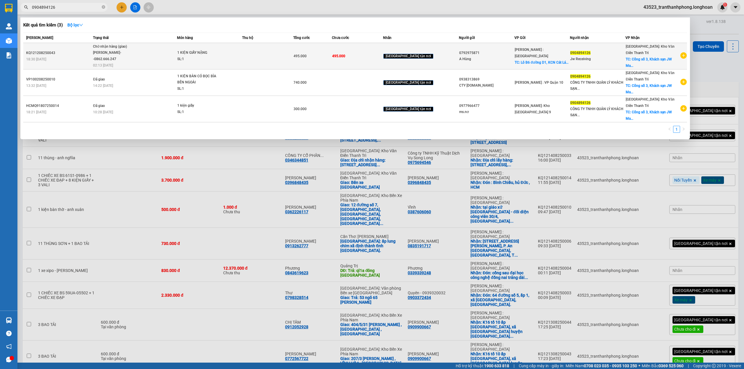
type input "0904894126"
click at [444, 61] on td "[GEOGRAPHIC_DATA] tận nơi" at bounding box center [421, 56] width 76 height 26
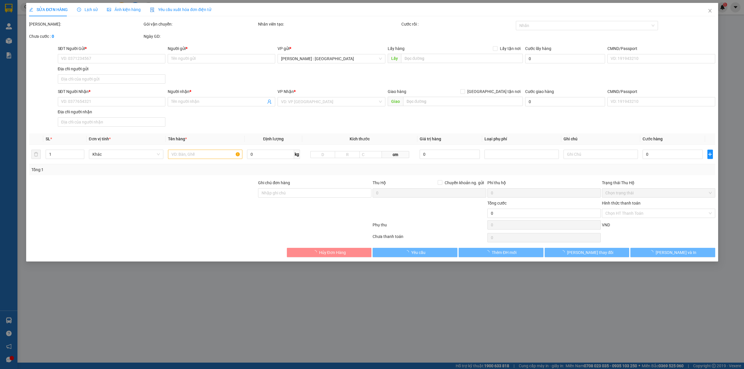
type input "0792975871"
type input "A Hùng"
checkbox input "true"
type input "Lô B6 đường D1, KCN Cát Lái- cụm 2, P Cát Lái"
type input "0904894126"
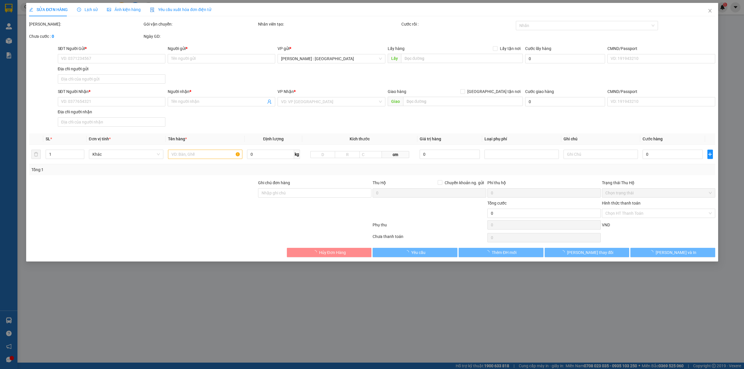
type input "Jw Receiving"
checkbox input "true"
type input "Cổng số 3, Khách sạn JW Marriott, Đối diện 36 Miếu Đầm, P. Mễ Trì, Q. Nam Từ Li…"
type input "495.000"
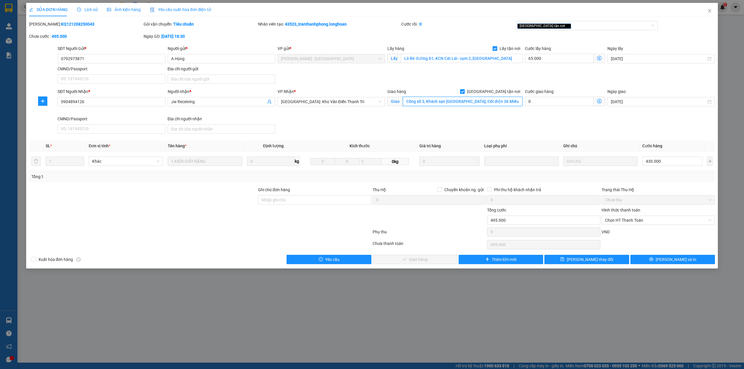
click at [465, 105] on input "Cổng số 3, Khách sạn JW Marriott, Đối diện 36 Miếu Đầm, P. Mễ Trì, Q. Nam Từ Li…" at bounding box center [463, 101] width 120 height 9
paste input "10, ngách 43/33 Đường Cổ Nhuế, Cổ Nhuế 2, Bắc Từ Liêm, Hà Nội"
type input "10, ngách 43/33 Đường Cổ Nhuế, Cổ Nhuế 2, Bắc Từ Liêm, Hà Nội"
click at [636, 259] on button "[PERSON_NAME] và In" at bounding box center [672, 259] width 85 height 9
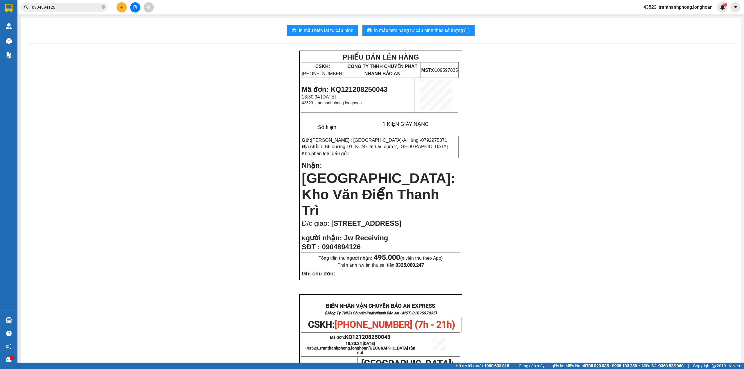
click at [82, 4] on input "0904894126" at bounding box center [66, 7] width 69 height 6
